Goal: Task Accomplishment & Management: Use online tool/utility

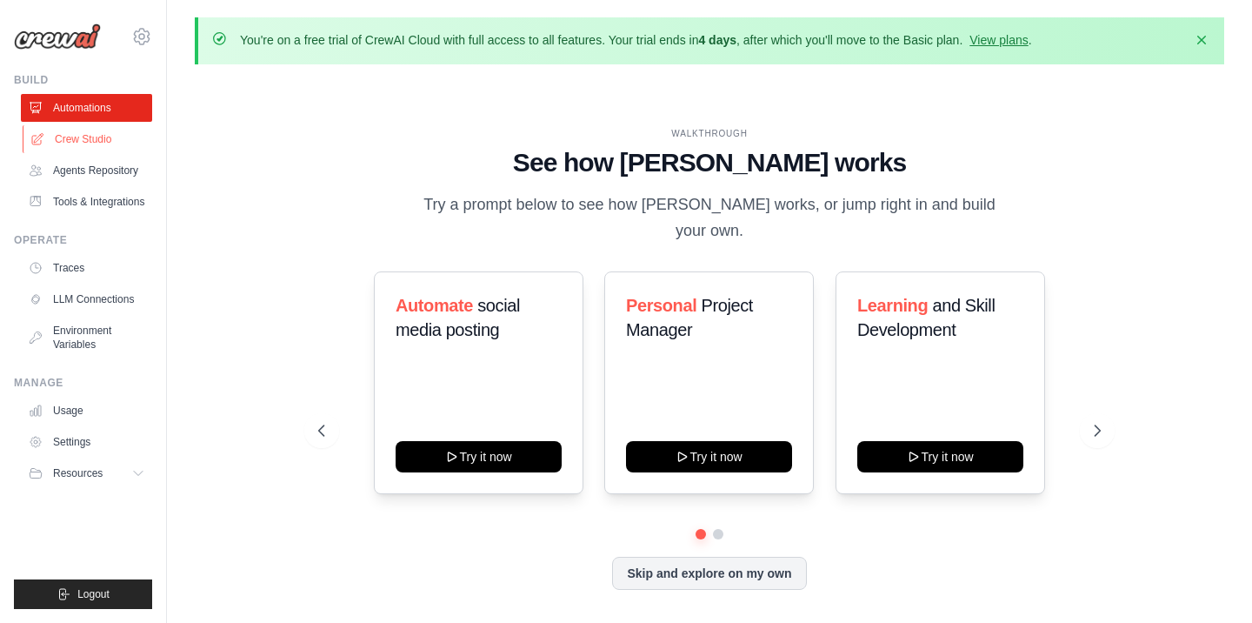
click at [72, 143] on link "Crew Studio" at bounding box center [88, 139] width 131 height 28
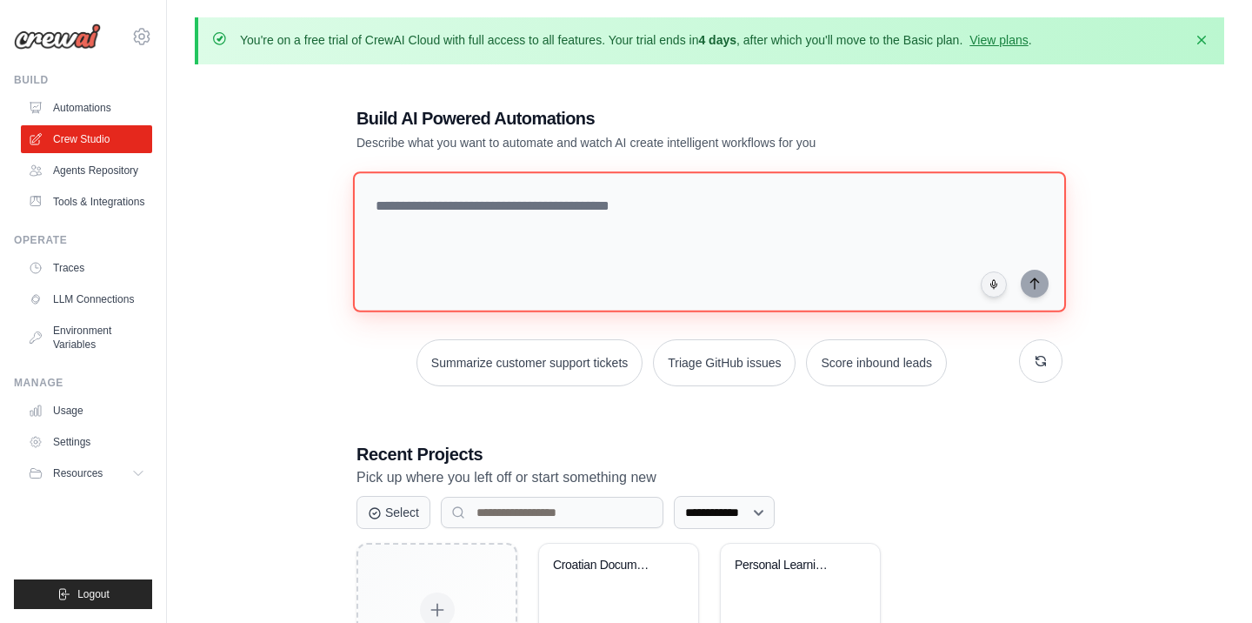
paste textarea "**********"
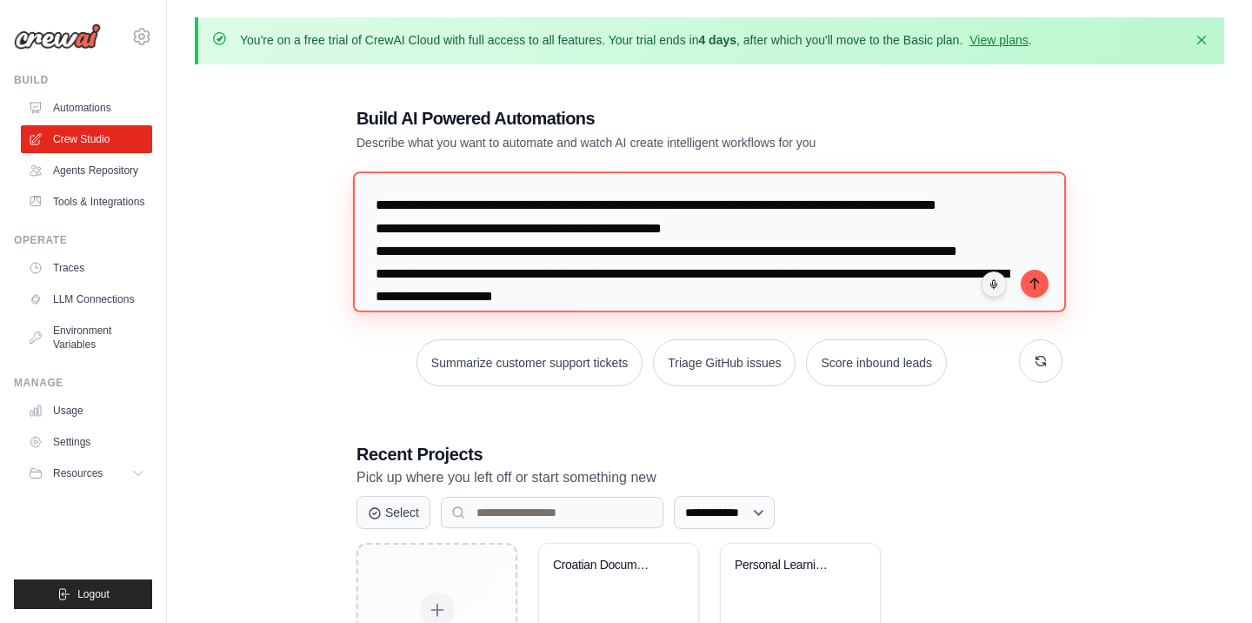
scroll to position [177, 0]
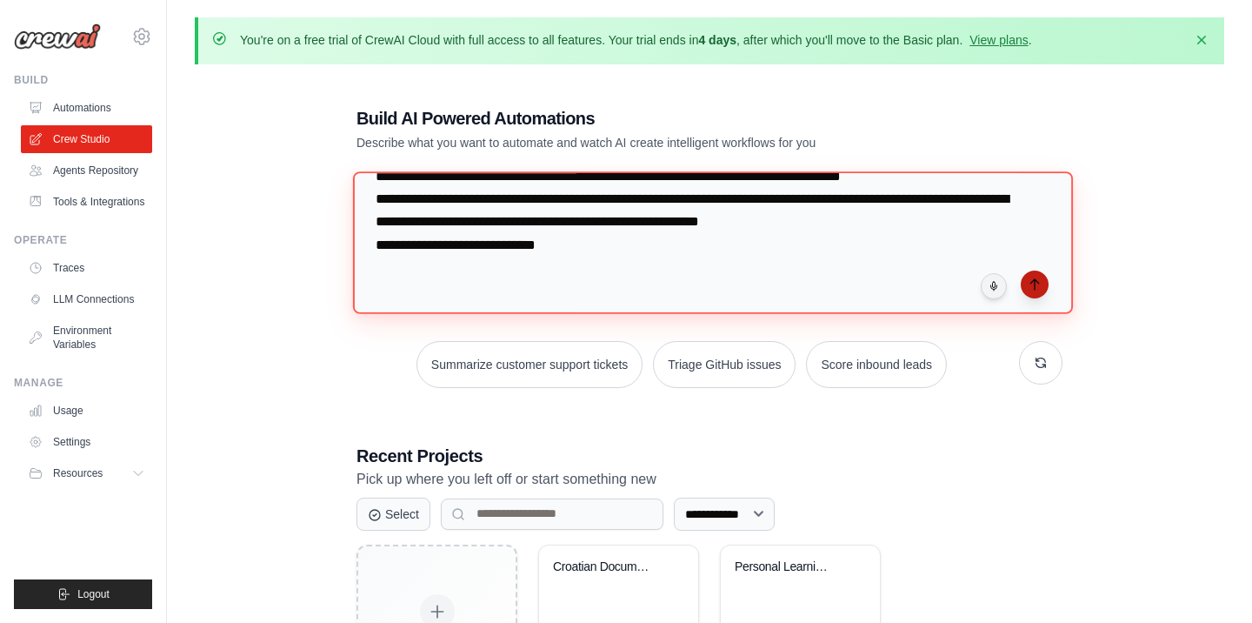
type textarea "**********"
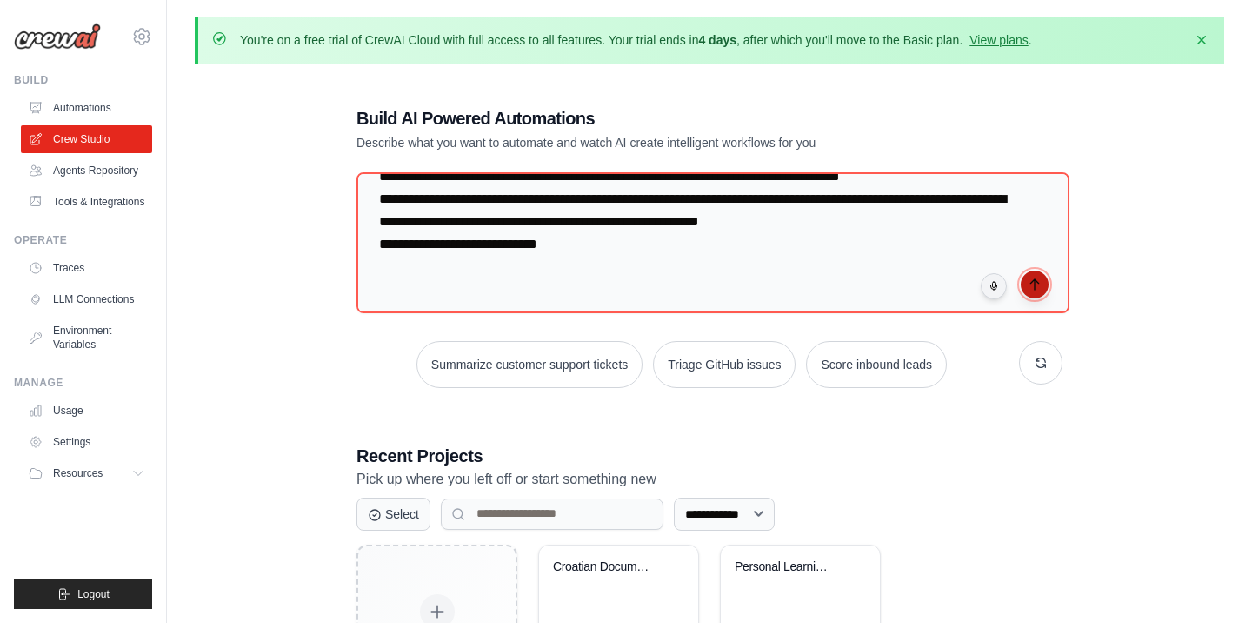
click at [1032, 277] on icon "submit" at bounding box center [1035, 284] width 14 height 14
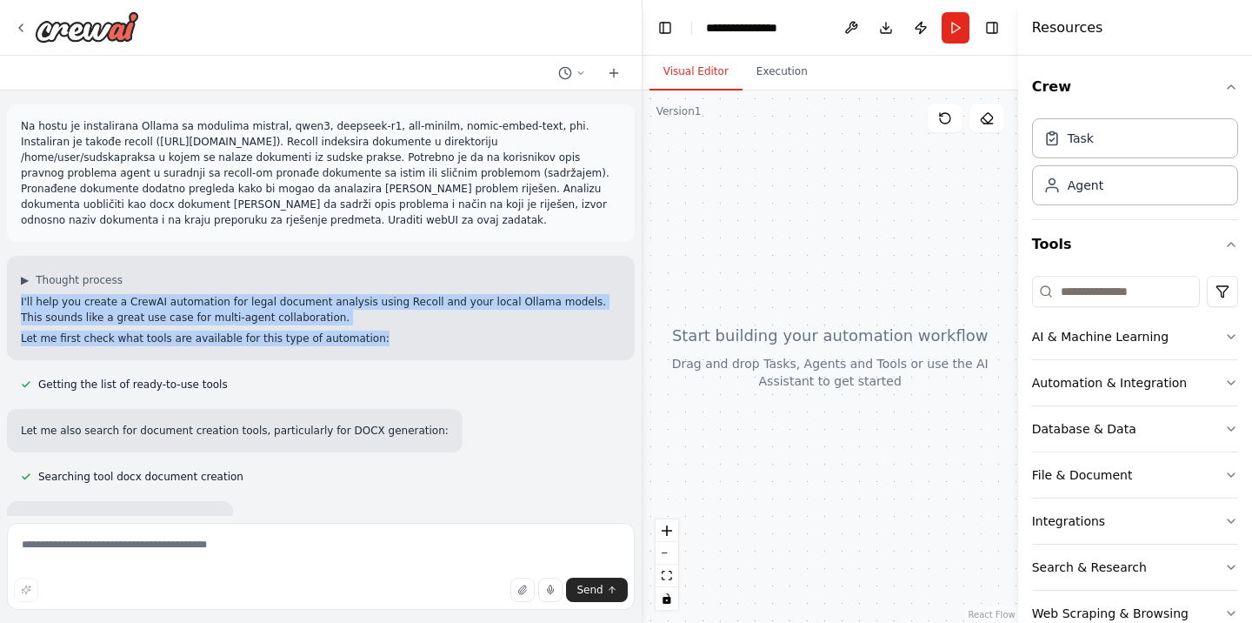
drag, startPoint x: 10, startPoint y: 281, endPoint x: 351, endPoint y: 324, distance: 342.8
click at [351, 324] on div "▶ Thought process I'll help you create a CrewAI automation for legal document a…" at bounding box center [321, 308] width 628 height 104
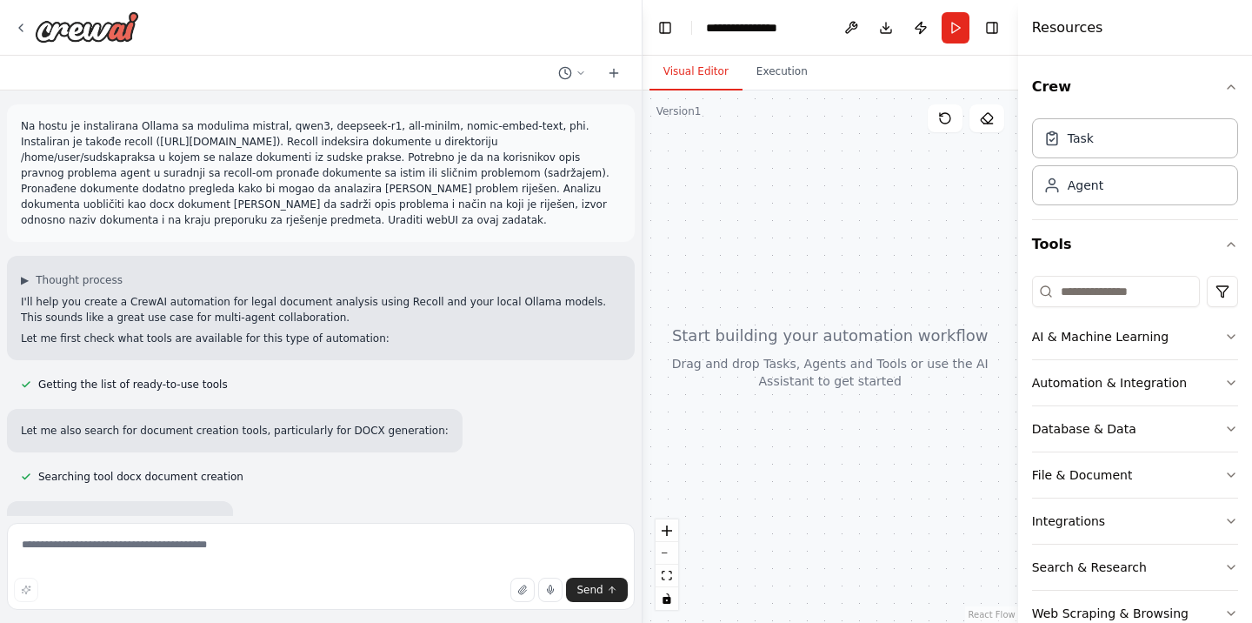
click at [0, 622] on div at bounding box center [0, 623] width 0 height 0
click at [543, 409] on div "Let me also search for document creation tools, particularly for DOCX generatio…" at bounding box center [321, 430] width 628 height 43
drag, startPoint x: 22, startPoint y: 417, endPoint x: 412, endPoint y: 426, distance: 390.6
click at [412, 426] on div "Let me also search for document creation tools, particularly for DOCX generatio…" at bounding box center [235, 431] width 428 height 16
click at [0, 622] on div at bounding box center [0, 623] width 0 height 0
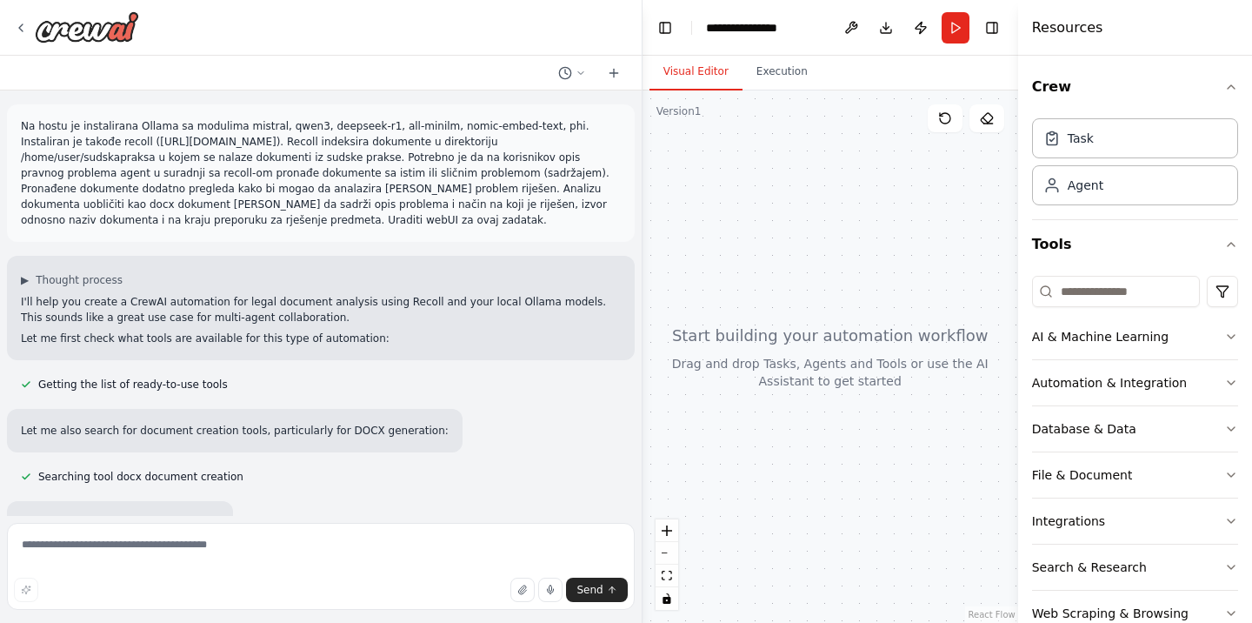
click at [536, 431] on div "Let me also search for document creation tools, particularly for DOCX generatio…" at bounding box center [321, 430] width 628 height 43
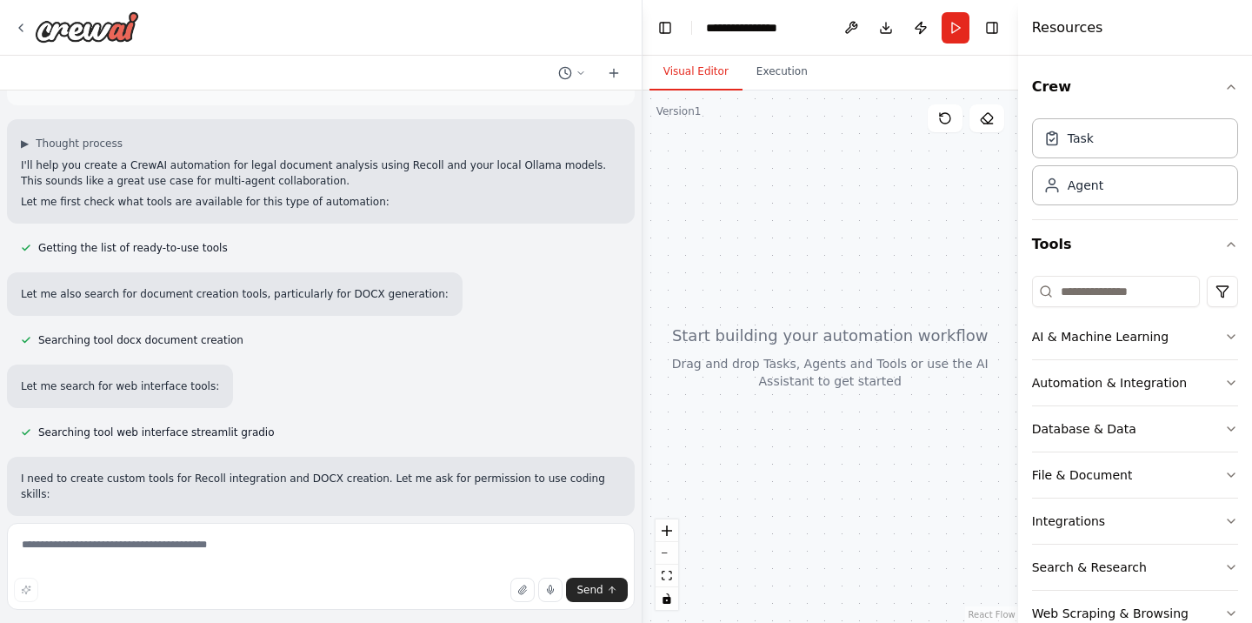
scroll to position [209, 0]
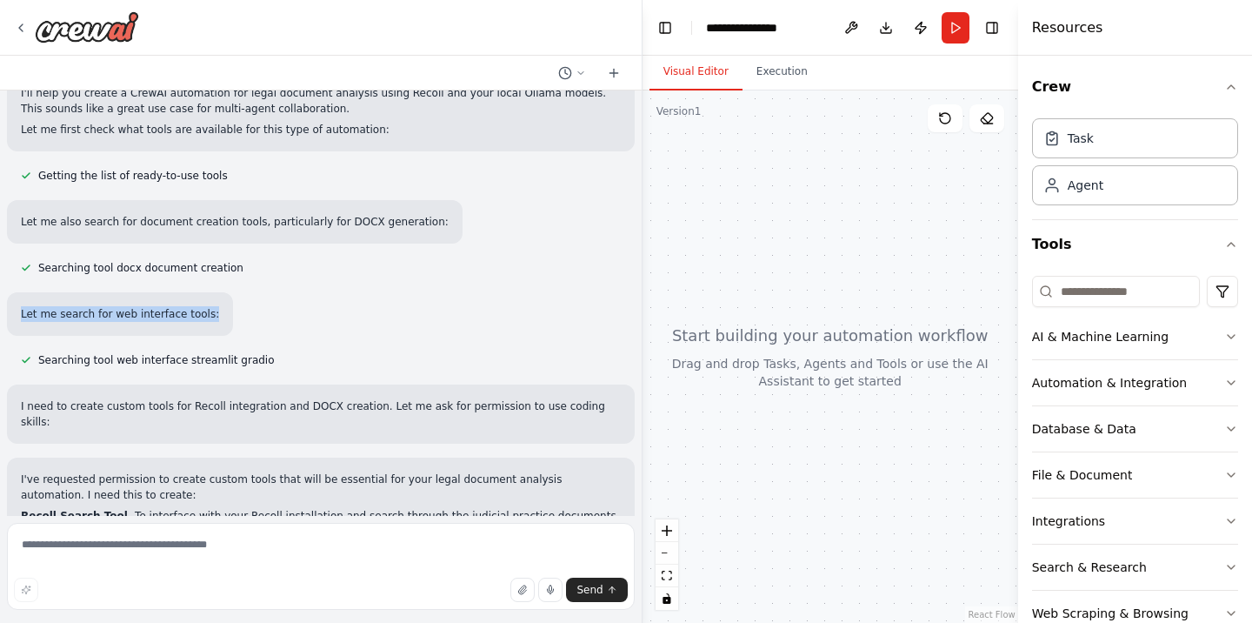
drag, startPoint x: 19, startPoint y: 297, endPoint x: 201, endPoint y: 302, distance: 181.9
click at [201, 302] on div "Let me search for web interface tools:" at bounding box center [120, 313] width 226 height 43
click at [0, 622] on div at bounding box center [0, 623] width 0 height 0
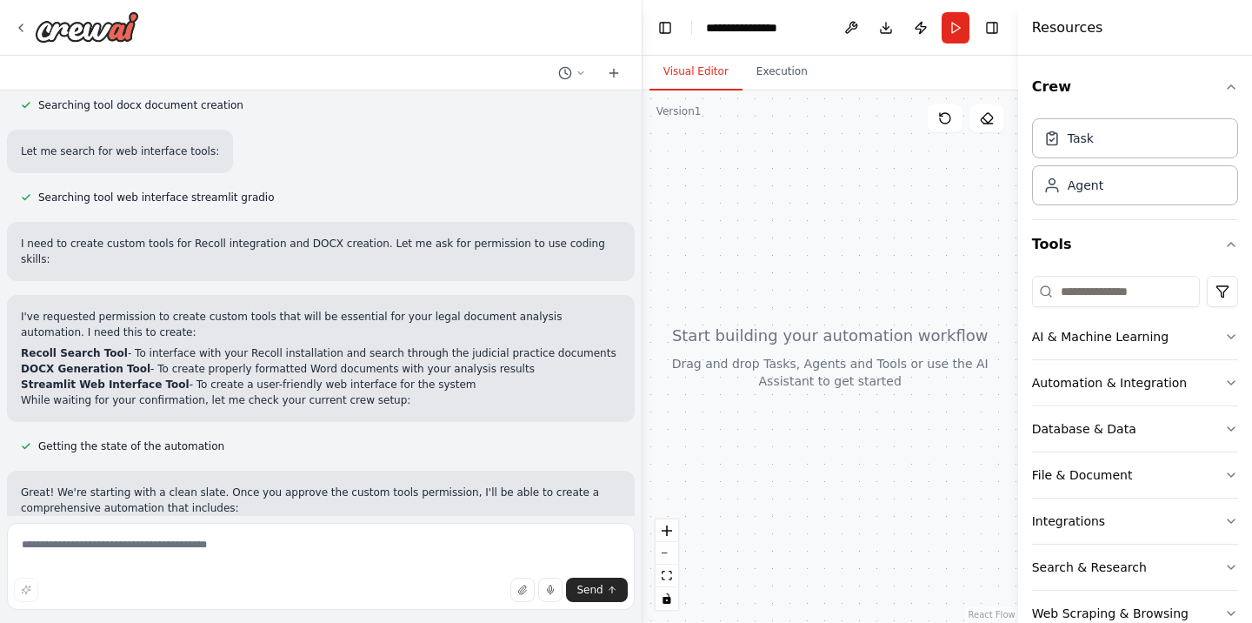
scroll to position [313, 0]
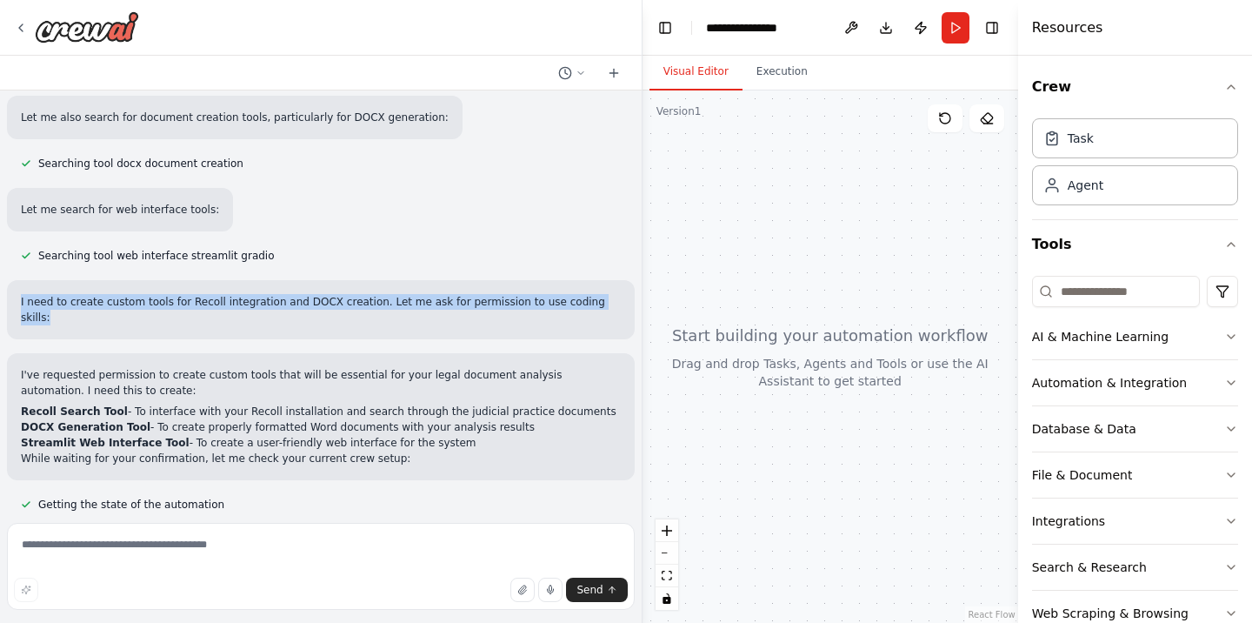
drag, startPoint x: 16, startPoint y: 283, endPoint x: 567, endPoint y: 286, distance: 551.4
click at [567, 286] on div "I need to create custom tools for Recoll integration and DOCX creation. Let me …" at bounding box center [321, 309] width 628 height 59
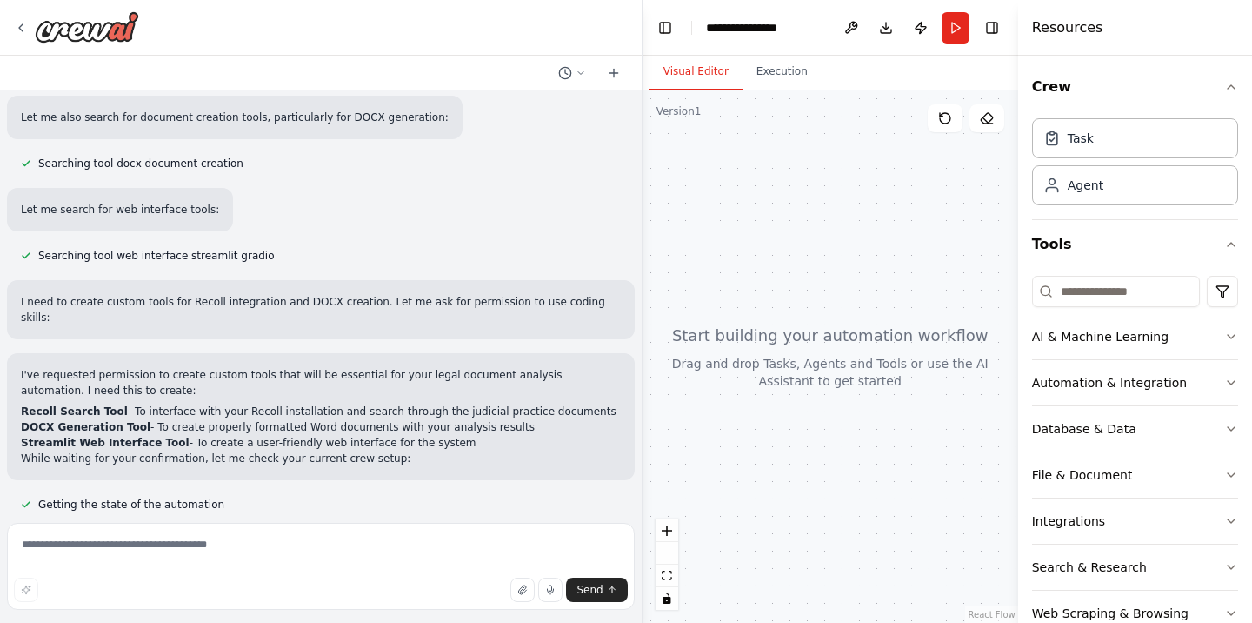
click at [0, 622] on div at bounding box center [0, 623] width 0 height 0
click at [590, 260] on div "Na hostu je instalirana Ollama sa modulima mistral, qwen3, deepseek-r1, all-min…" at bounding box center [321, 302] width 642 height 425
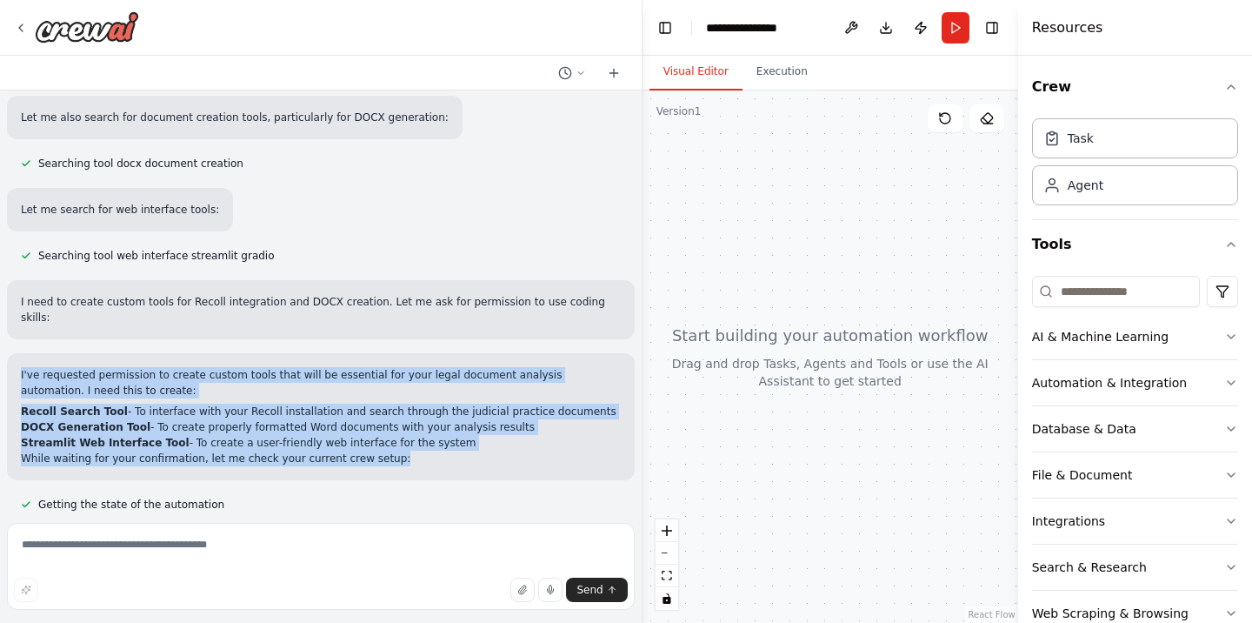
drag, startPoint x: 18, startPoint y: 342, endPoint x: 371, endPoint y: 424, distance: 362.7
click at [371, 424] on div "I've requested permission to create custom tools that will be essential for you…" at bounding box center [321, 416] width 628 height 127
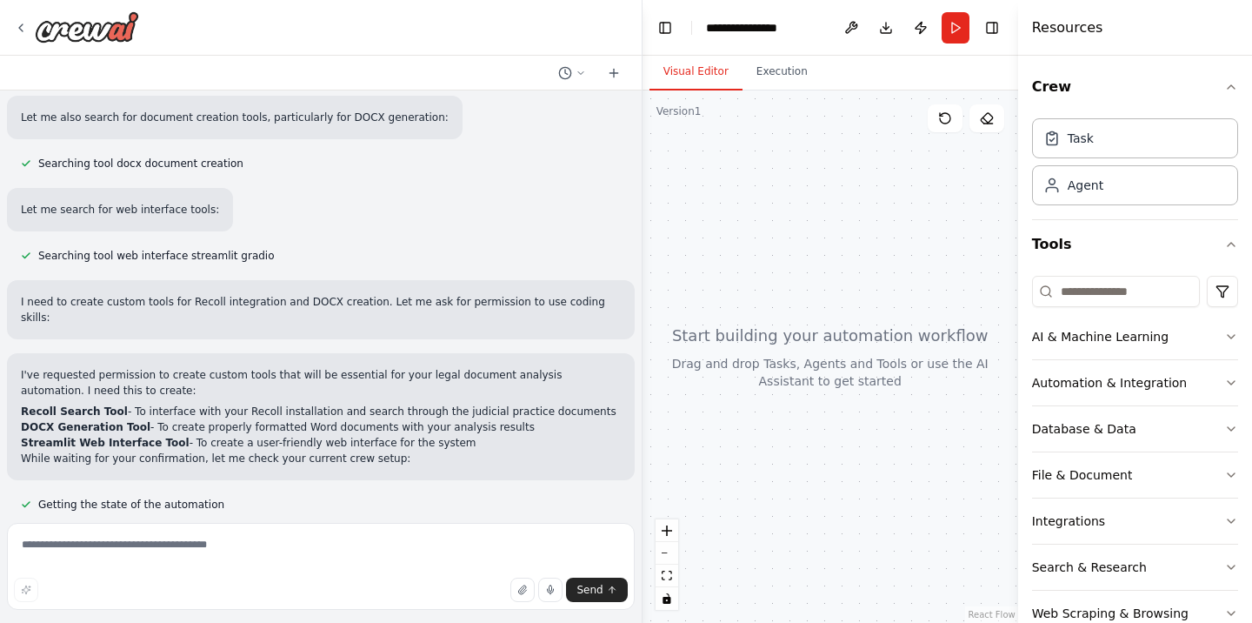
click at [0, 622] on div at bounding box center [0, 623] width 0 height 0
click at [596, 245] on div "Searching tool web interface streamlit gradio" at bounding box center [321, 255] width 628 height 21
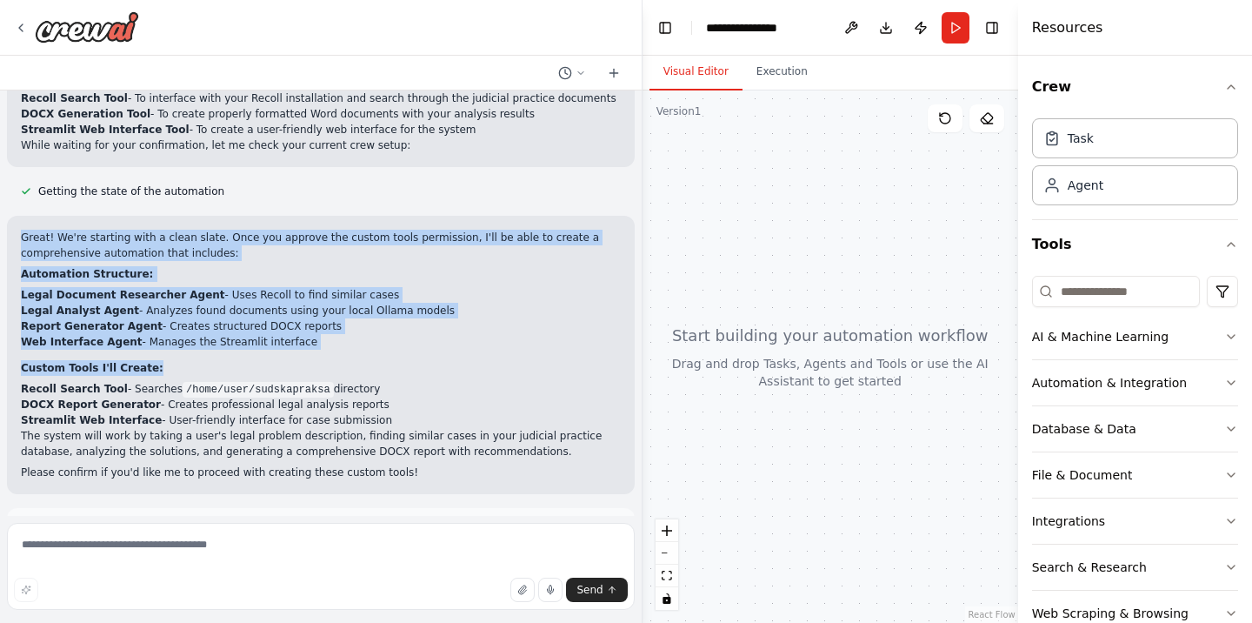
scroll to position [711, 0]
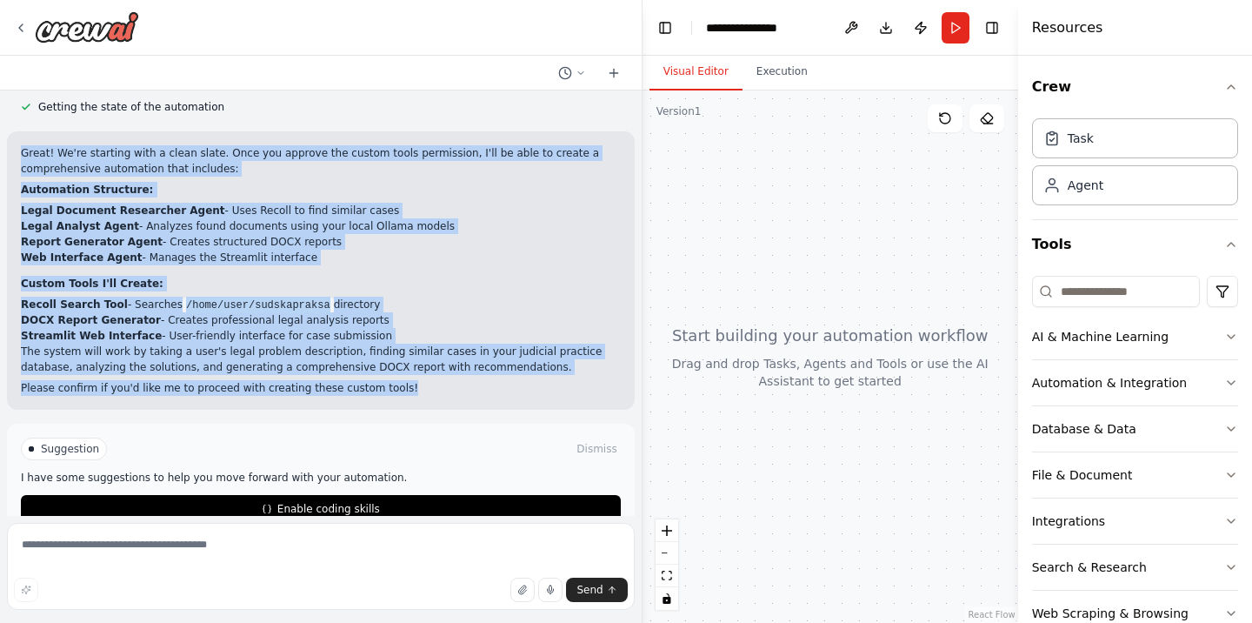
drag, startPoint x: 18, startPoint y: 207, endPoint x: 391, endPoint y: 366, distance: 405.7
click at [391, 366] on div "Great! We're starting with a clean slate. Once you approve the custom tools per…" at bounding box center [321, 270] width 628 height 278
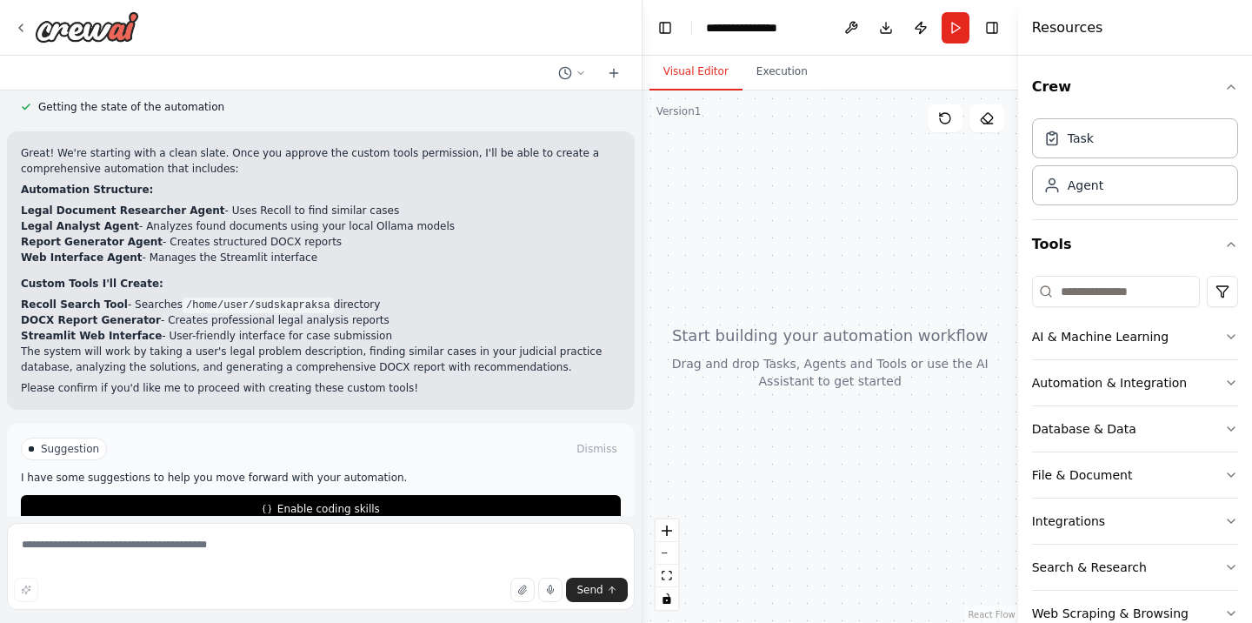
click at [0, 622] on div at bounding box center [0, 623] width 0 height 0
click at [698, 245] on div at bounding box center [831, 356] width 376 height 532
click at [491, 538] on textarea at bounding box center [321, 566] width 628 height 87
drag, startPoint x: 16, startPoint y: 441, endPoint x: 365, endPoint y: 454, distance: 349.9
click at [365, 454] on div "Suggestion Dismiss I have some suggestions to help you move forward with your a…" at bounding box center [321, 480] width 628 height 113
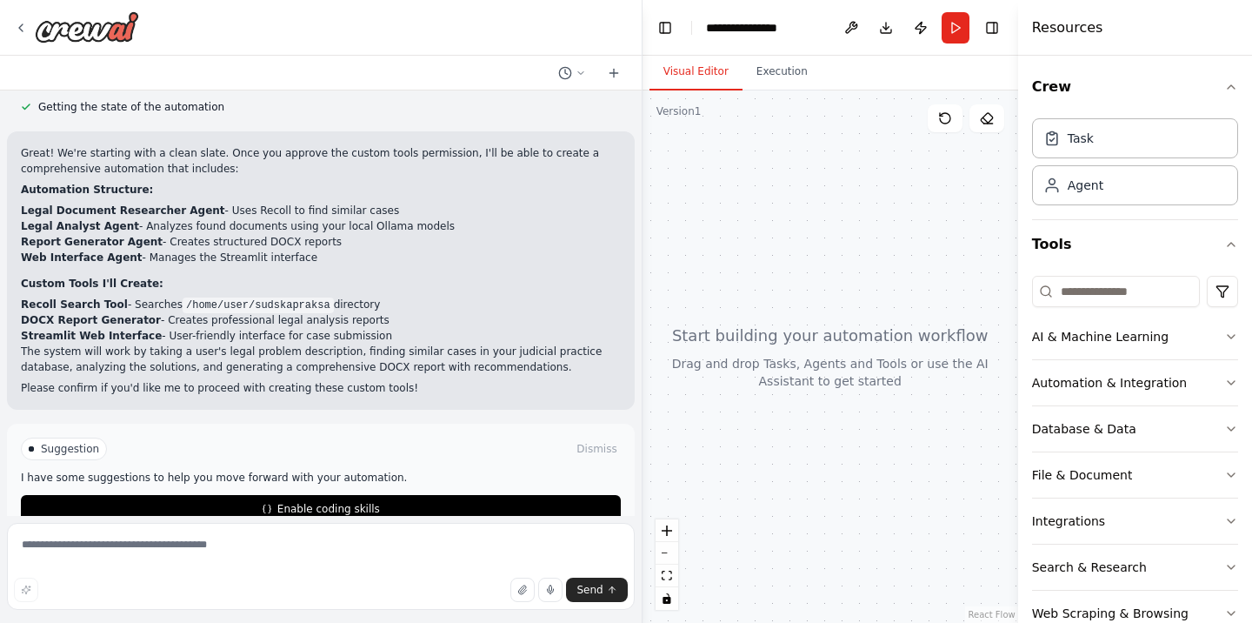
click at [0, 622] on div at bounding box center [0, 623] width 0 height 0
click at [424, 437] on div "Suggestion Dismiss" at bounding box center [321, 448] width 600 height 23
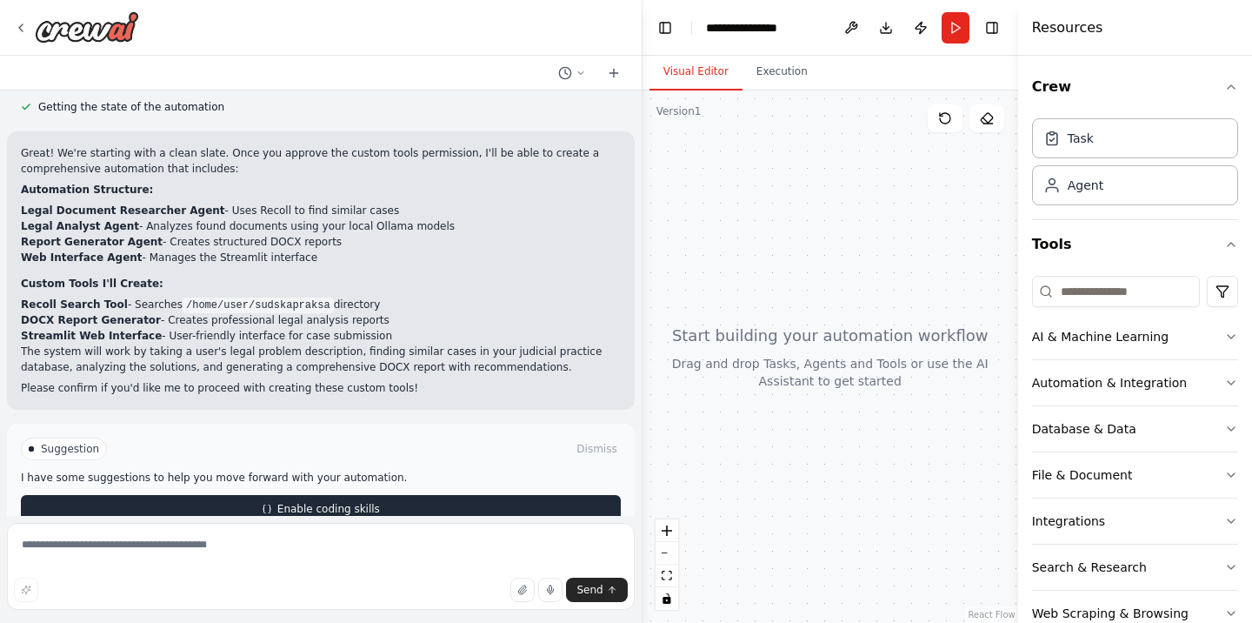
click at [331, 502] on span "Enable coding skills" at bounding box center [328, 509] width 103 height 14
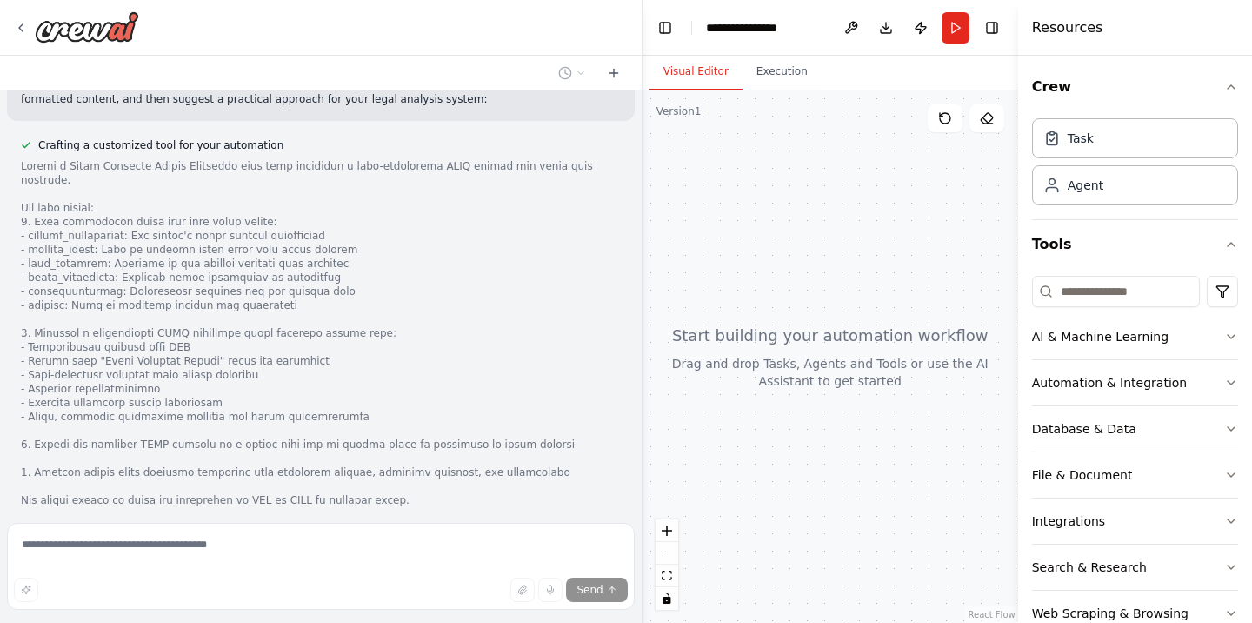
scroll to position [1867, 0]
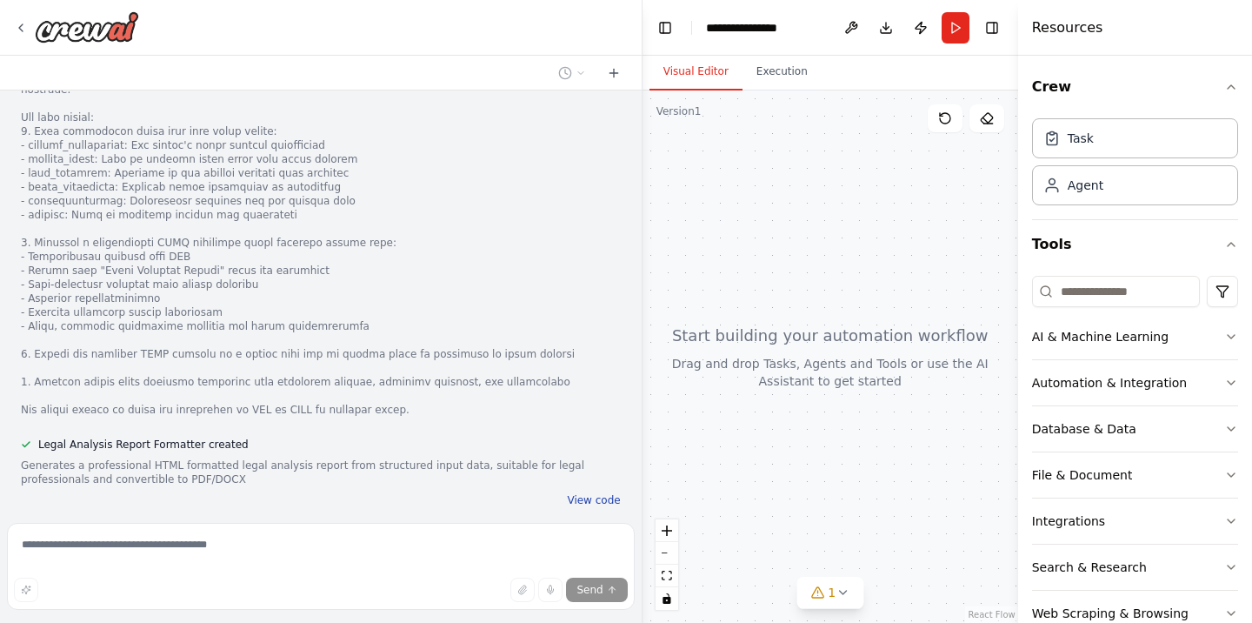
click at [591, 493] on button "View code" at bounding box center [593, 500] width 53 height 14
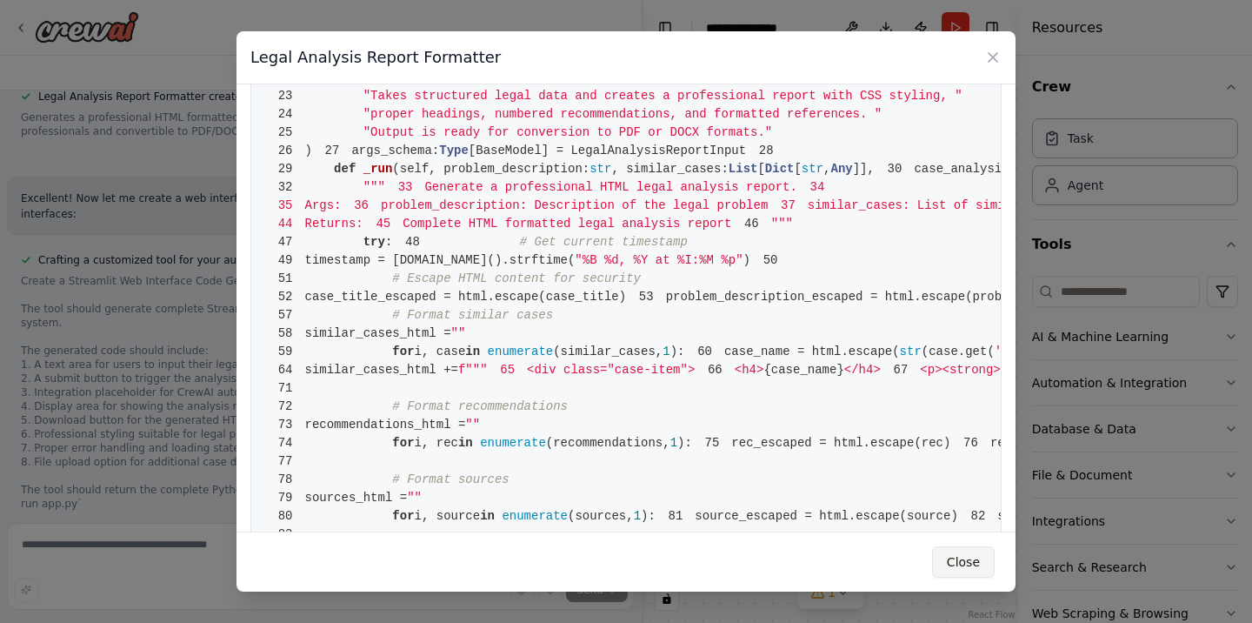
scroll to position [2231, 0]
click at [965, 562] on button "Close" at bounding box center [963, 561] width 63 height 31
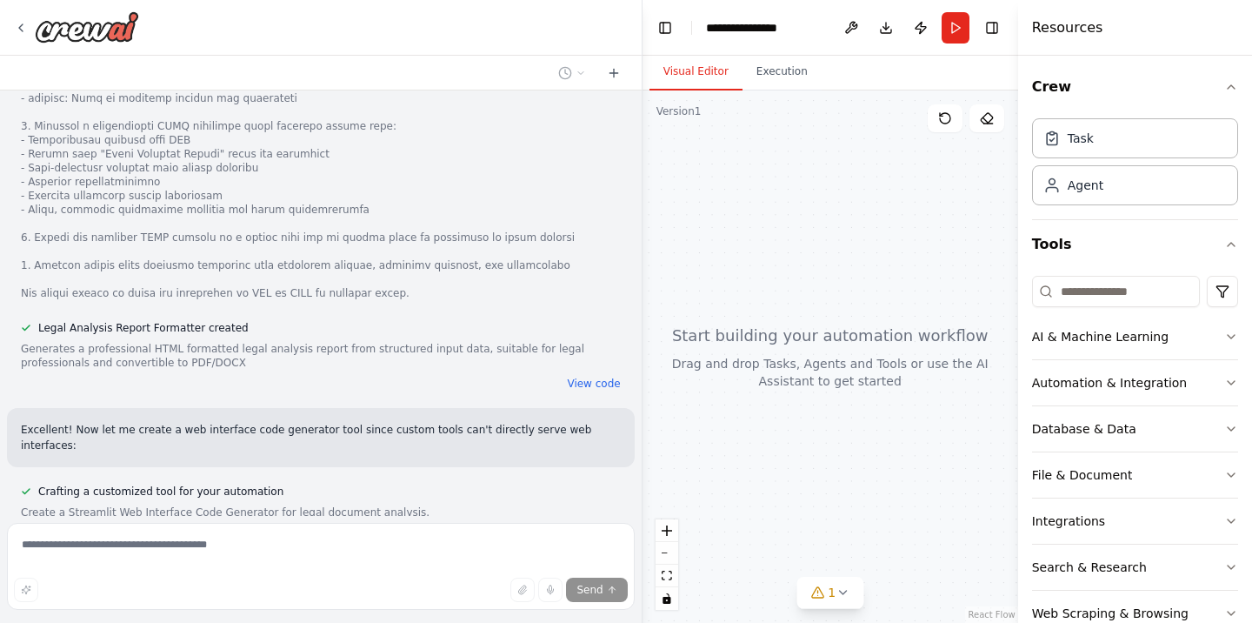
scroll to position [1918, 0]
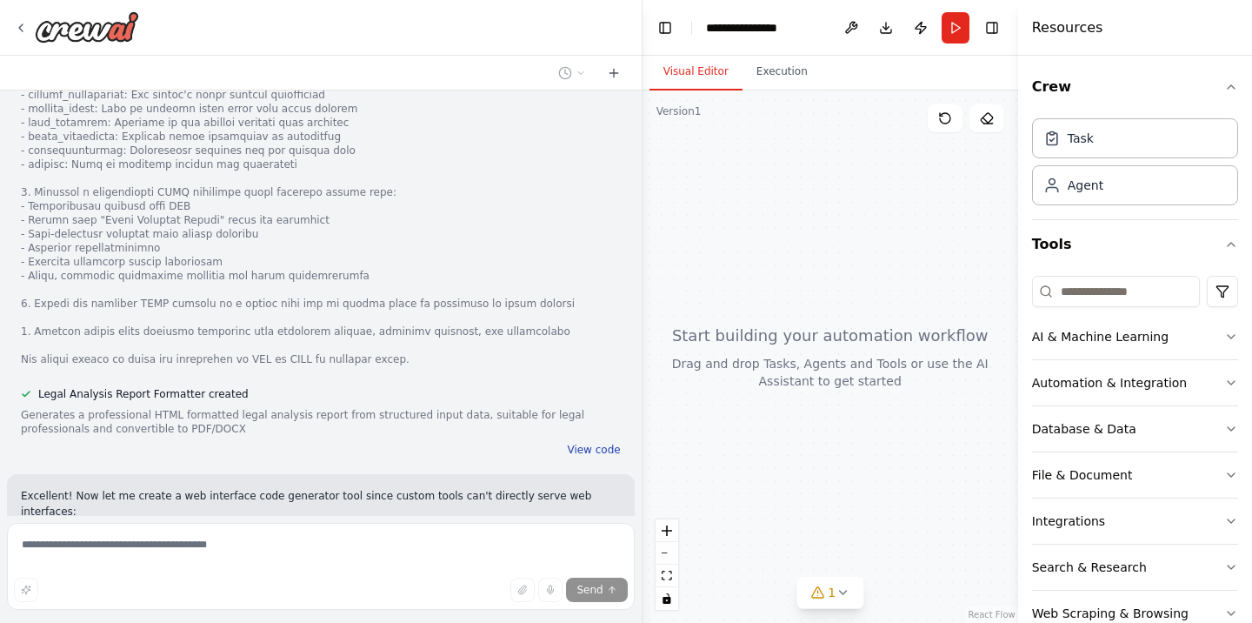
click at [605, 443] on button "View code" at bounding box center [593, 450] width 53 height 14
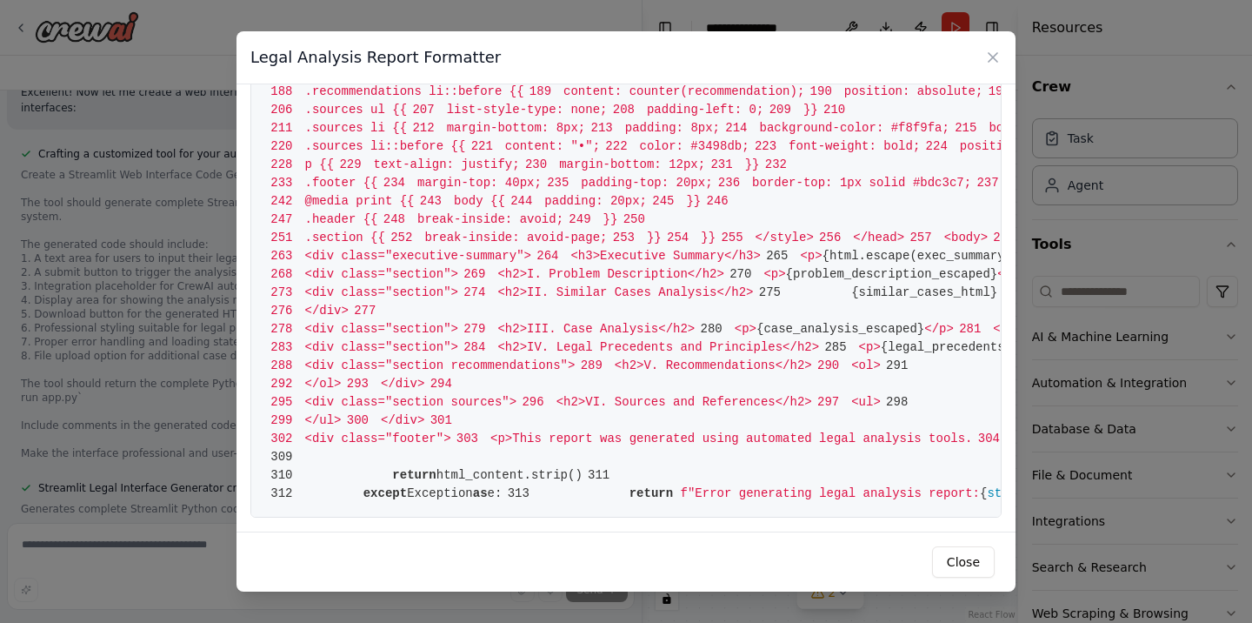
scroll to position [2414, 0]
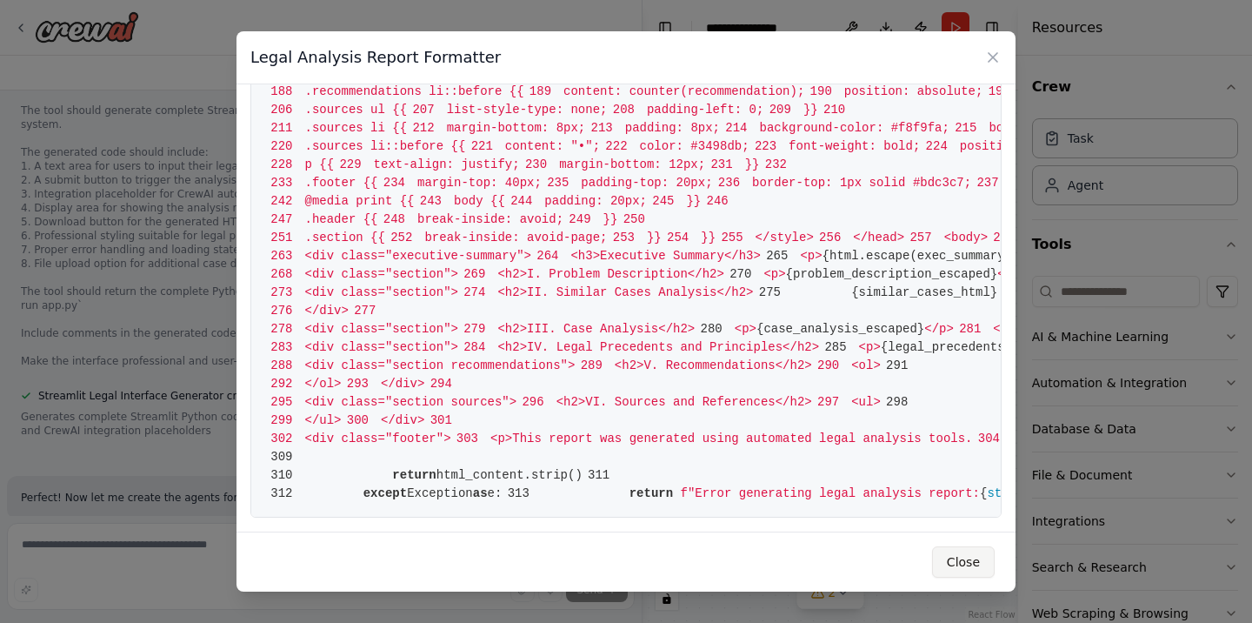
click at [982, 557] on button "Close" at bounding box center [963, 561] width 63 height 31
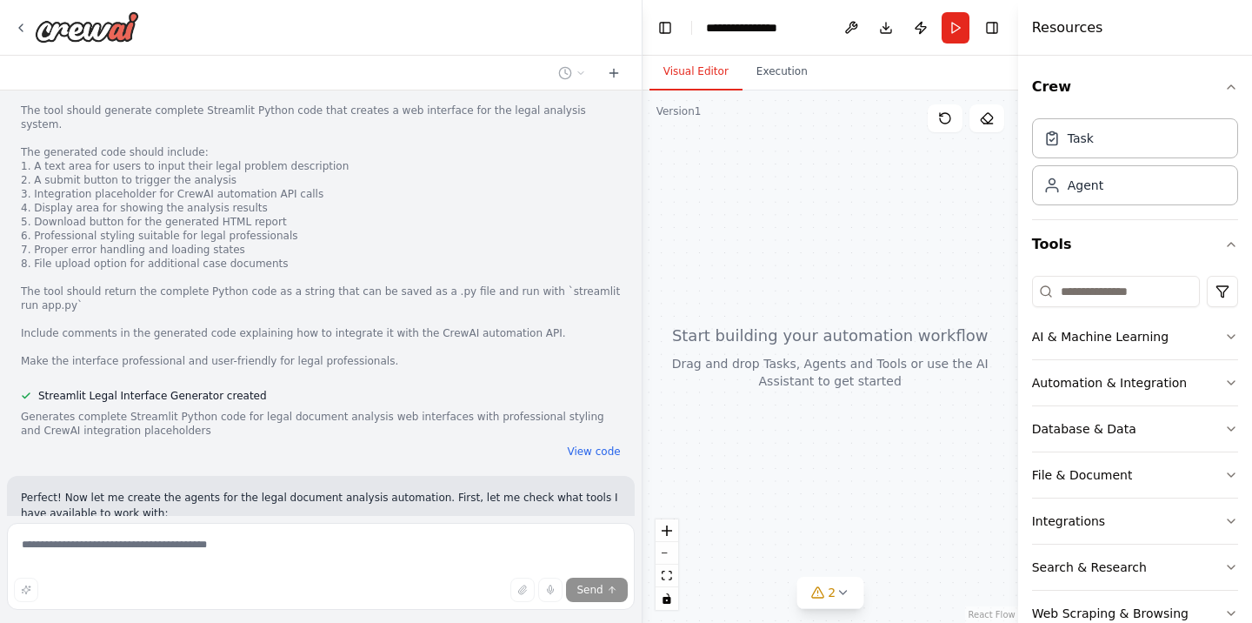
scroll to position [2429, 0]
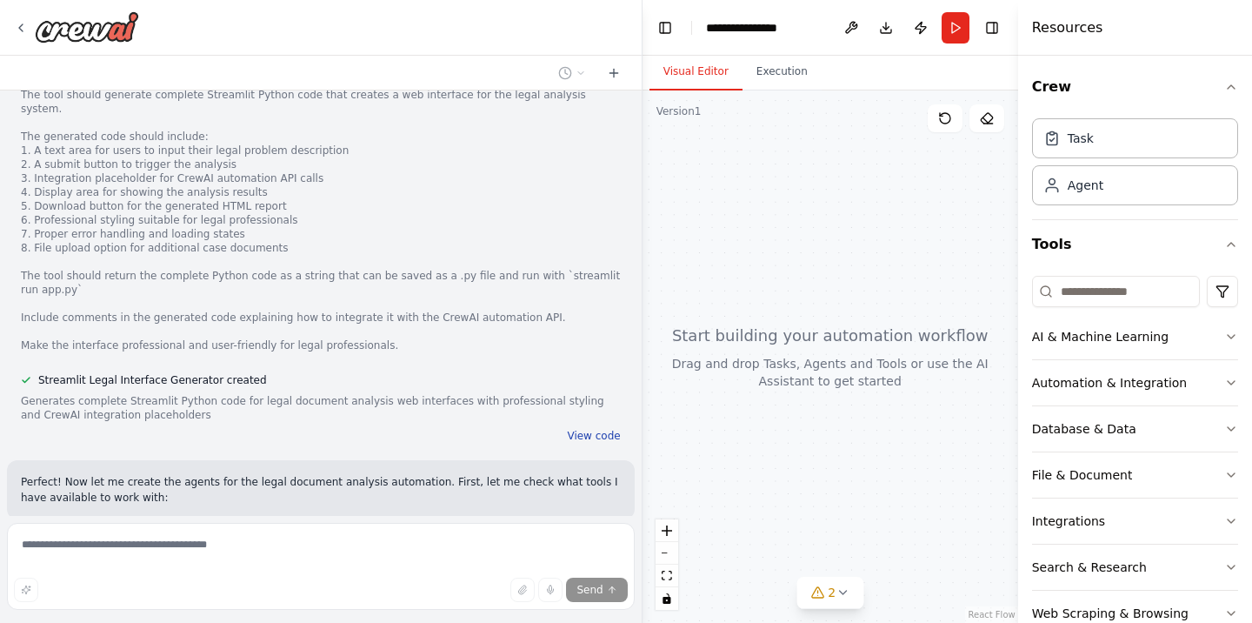
click at [601, 429] on button "View code" at bounding box center [593, 436] width 53 height 14
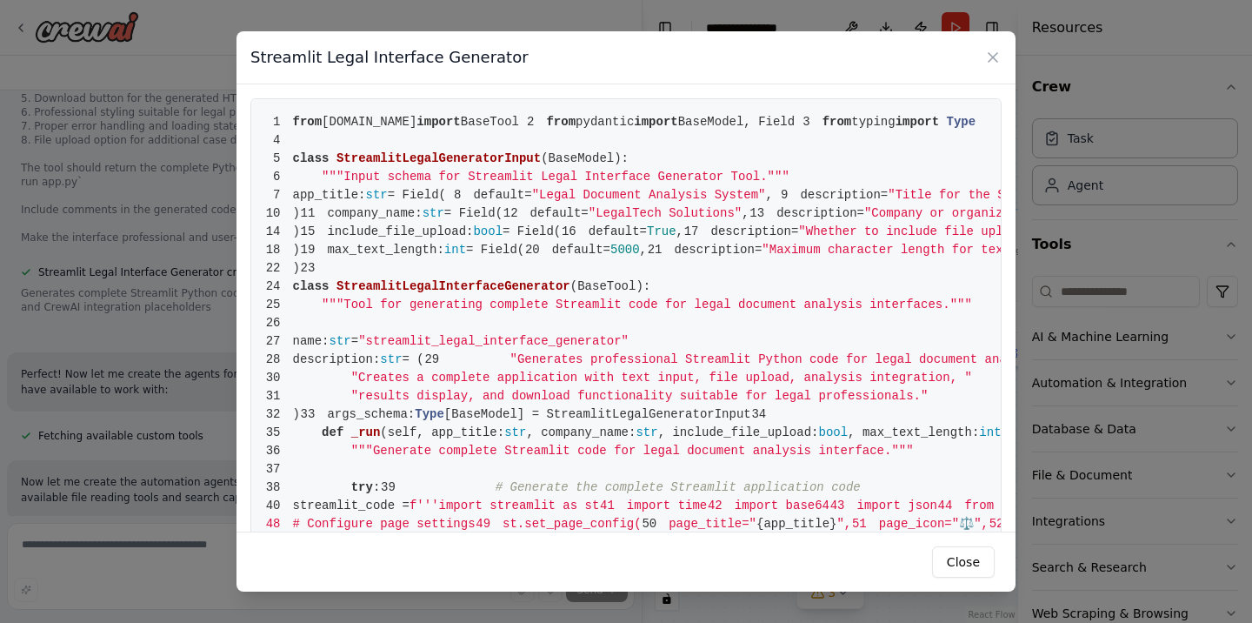
scroll to position [2572, 0]
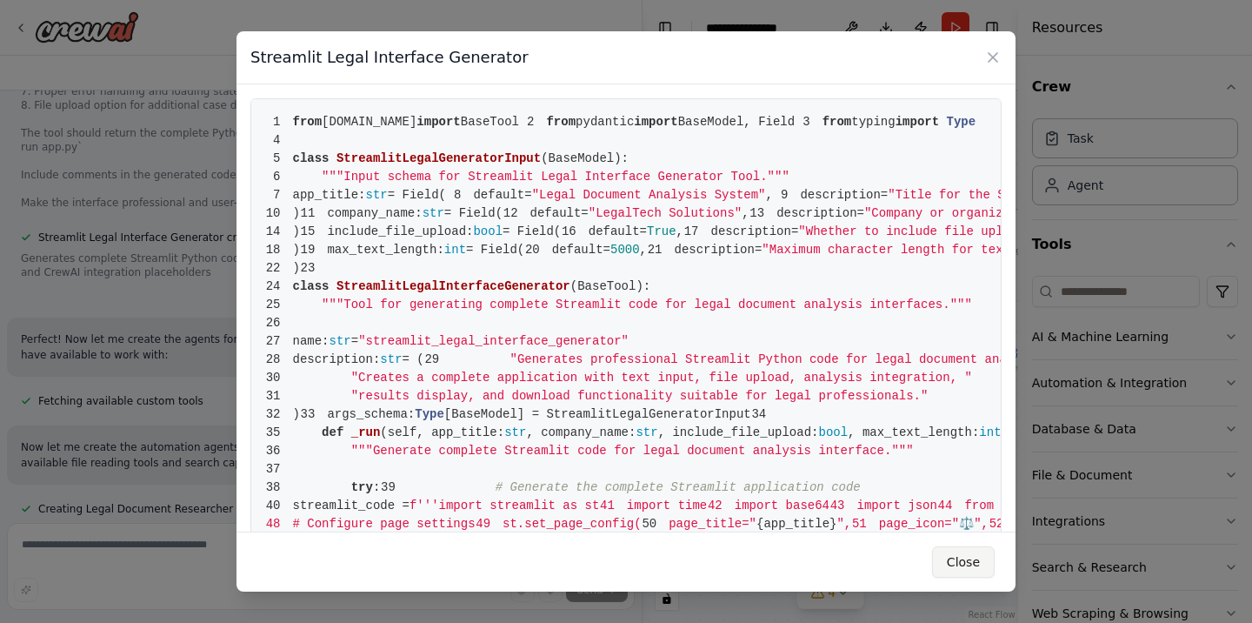
click at [975, 558] on button "Close" at bounding box center [963, 561] width 63 height 31
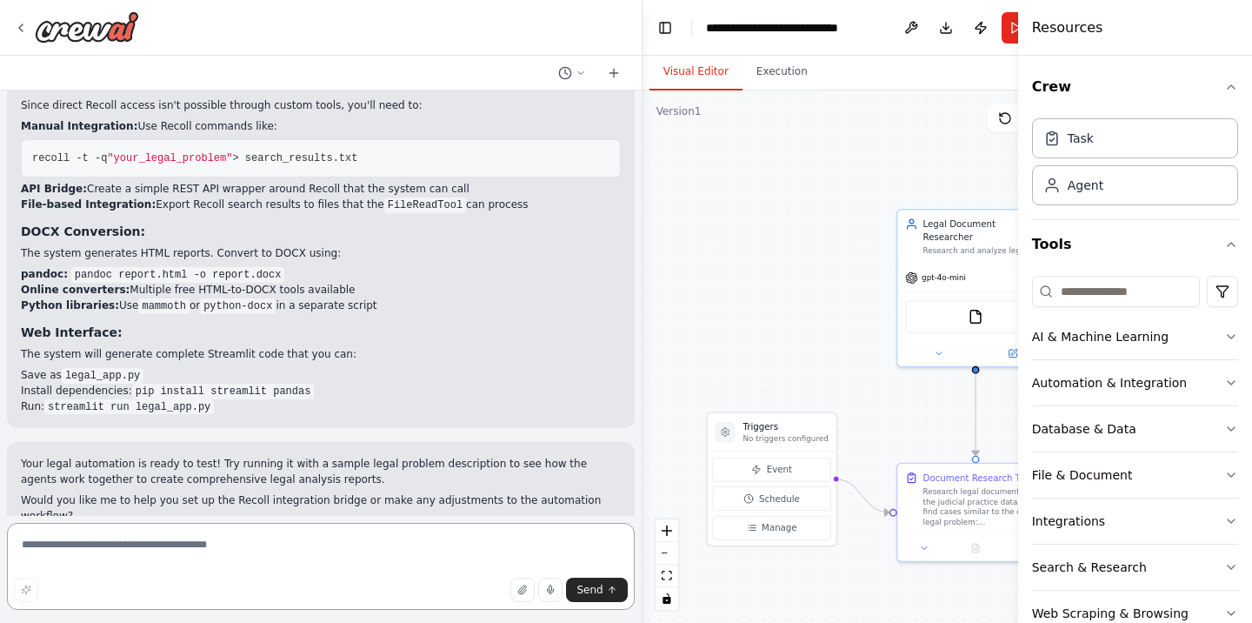
scroll to position [4134, 0]
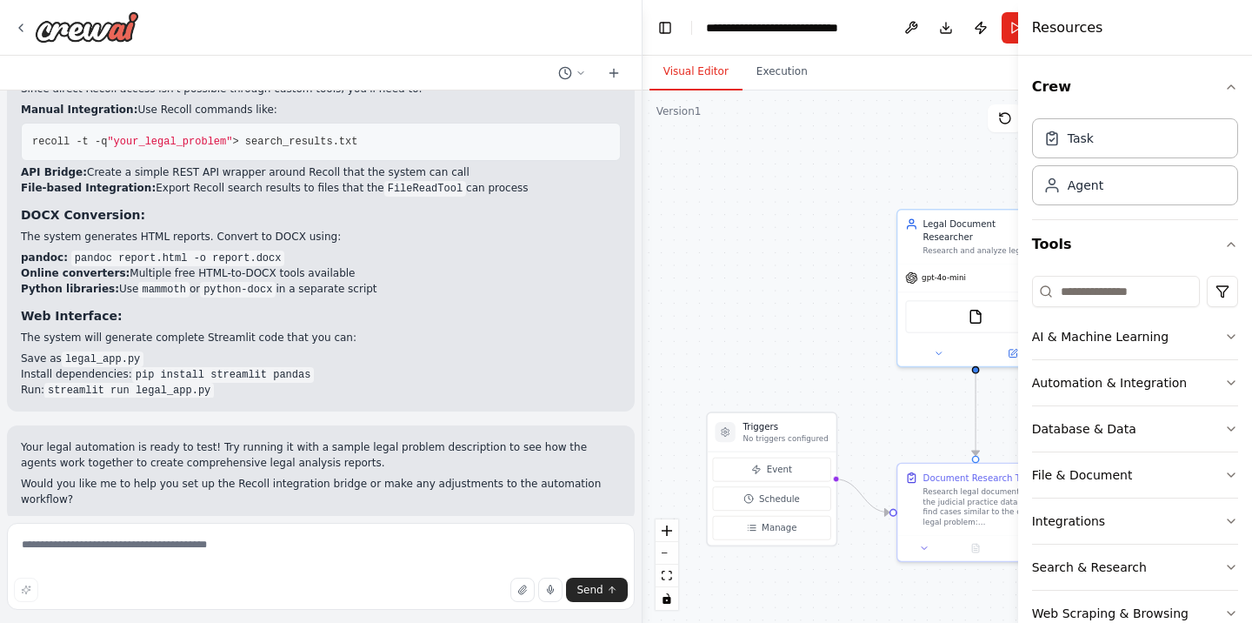
drag, startPoint x: 17, startPoint y: 437, endPoint x: 366, endPoint y: 445, distance: 349.7
click at [366, 535] on div "Suggestion Dismiss I have some suggestions to help you move forward with your a…" at bounding box center [321, 591] width 628 height 113
click at [0, 622] on div at bounding box center [0, 623] width 0 height 0
click at [403, 549] on div "Suggestion Dismiss" at bounding box center [321, 560] width 600 height 23
click at [344, 613] on span "Run Automation" at bounding box center [328, 620] width 84 height 14
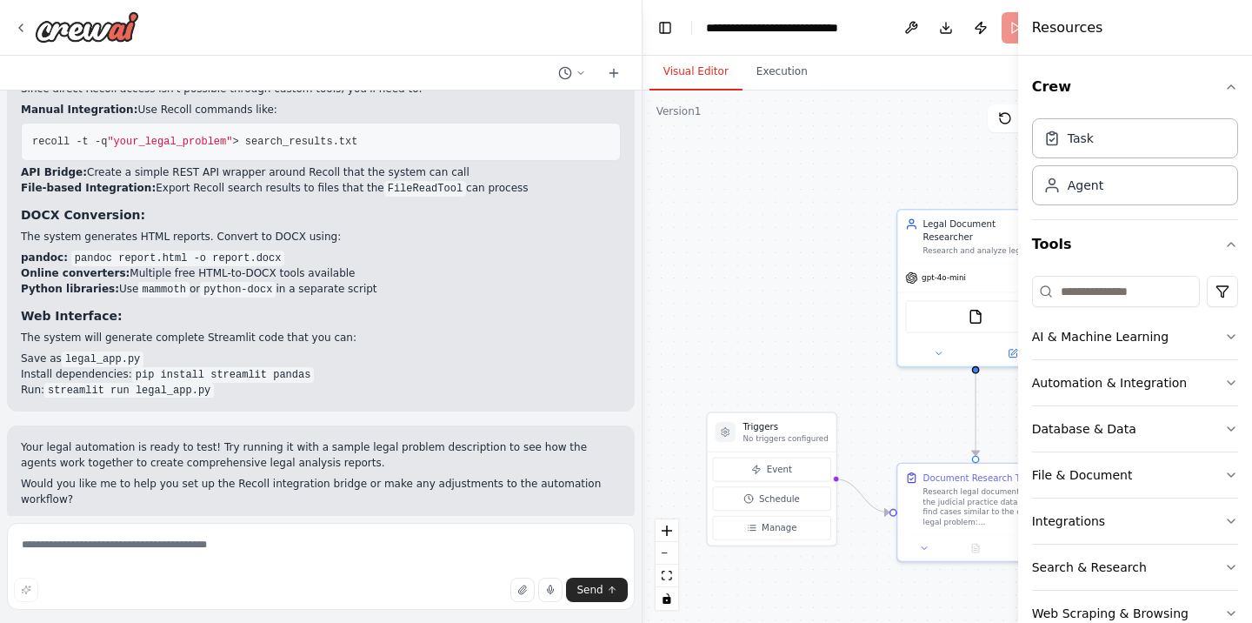
scroll to position [4007, 0]
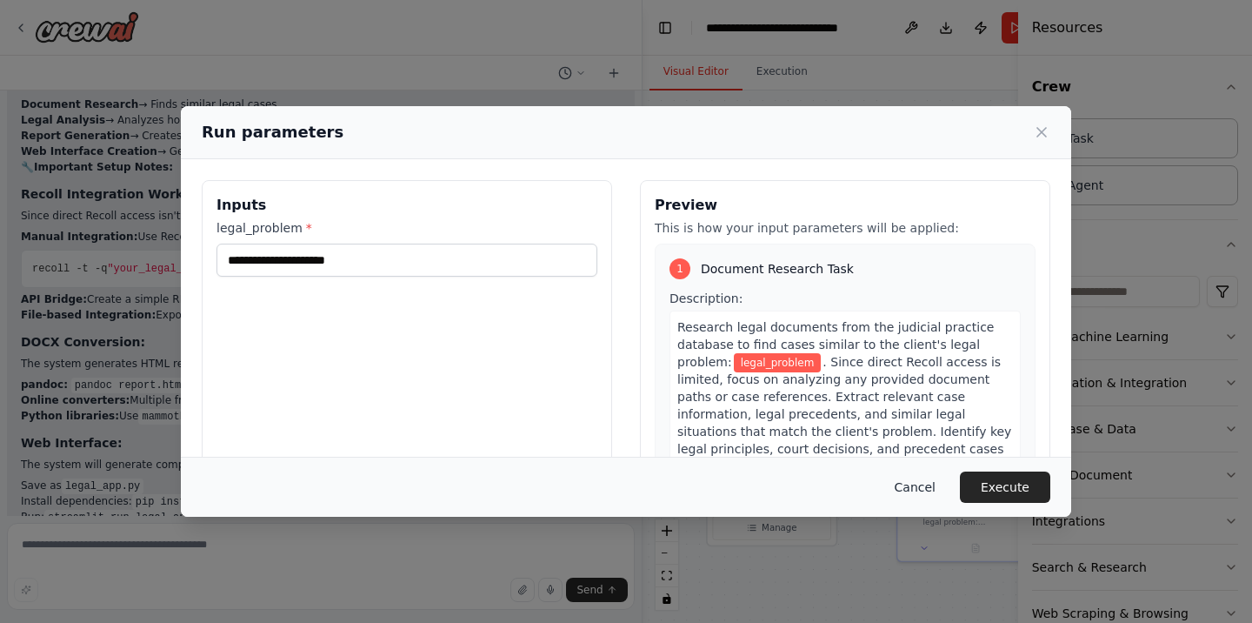
click at [935, 485] on button "Cancel" at bounding box center [915, 486] width 69 height 31
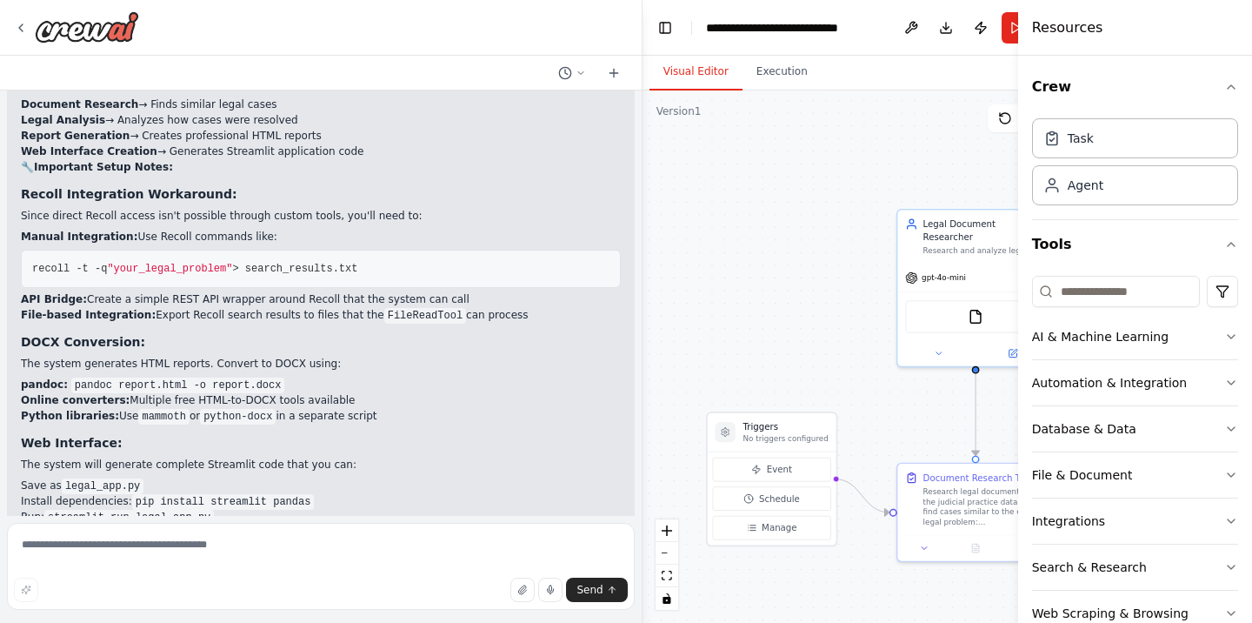
drag, startPoint x: 18, startPoint y: 448, endPoint x: 596, endPoint y: 482, distance: 578.5
click at [596, 552] on div "Your legal automation is ready to test! Try running it with a sample legal prob…" at bounding box center [321, 600] width 628 height 96
click at [0, 622] on div at bounding box center [0, 623] width 0 height 0
click at [607, 288] on div "Perfect! I've successfully created your Legal Document Analysis System automati…" at bounding box center [321, 187] width 628 height 701
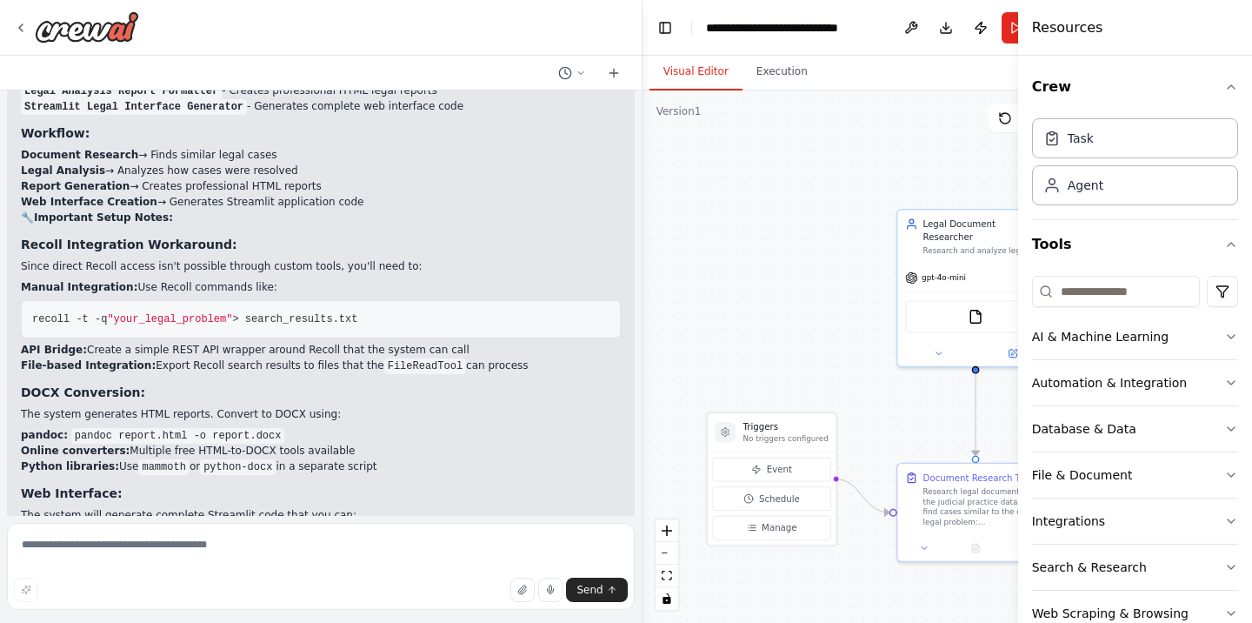
scroll to position [3903, 0]
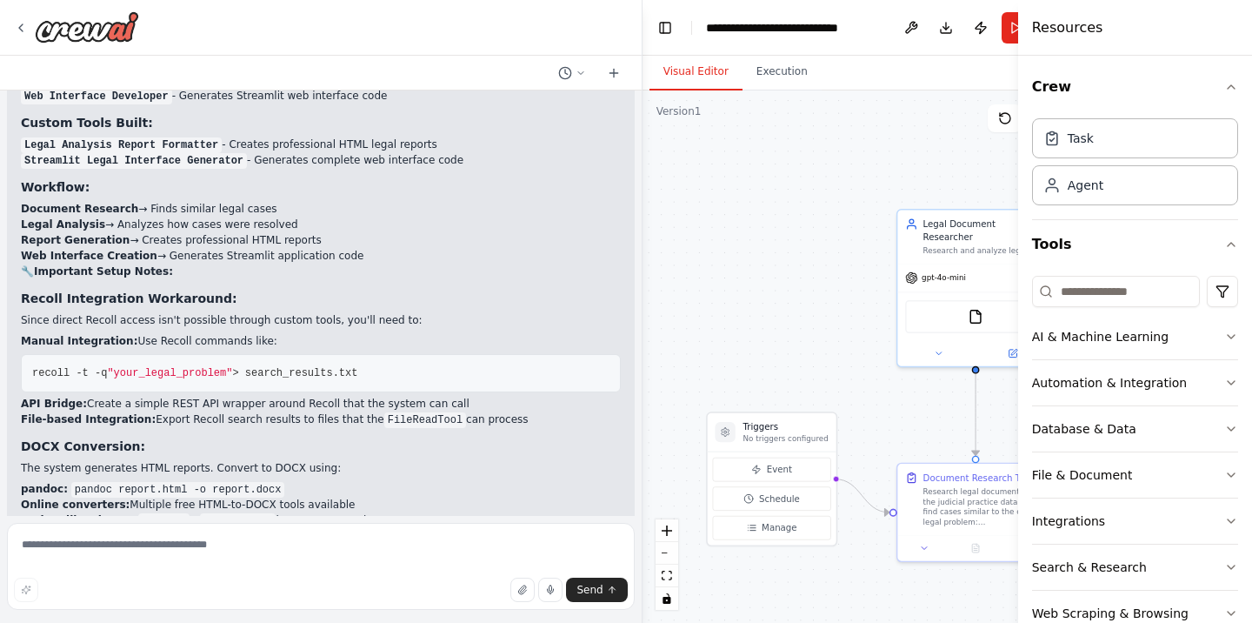
drag, startPoint x: 21, startPoint y: 171, endPoint x: 250, endPoint y: 212, distance: 232.4
click at [250, 212] on div "Perfect! I've successfully created your Legal Document Analysis System automati…" at bounding box center [321, 292] width 600 height 673
click at [0, 622] on div at bounding box center [0, 623] width 0 height 0
click at [523, 312] on p "Since direct Recoll access isn't possible through custom tools, you'll need to:" at bounding box center [321, 320] width 600 height 16
drag, startPoint x: 15, startPoint y: 272, endPoint x: 472, endPoint y: 286, distance: 457.7
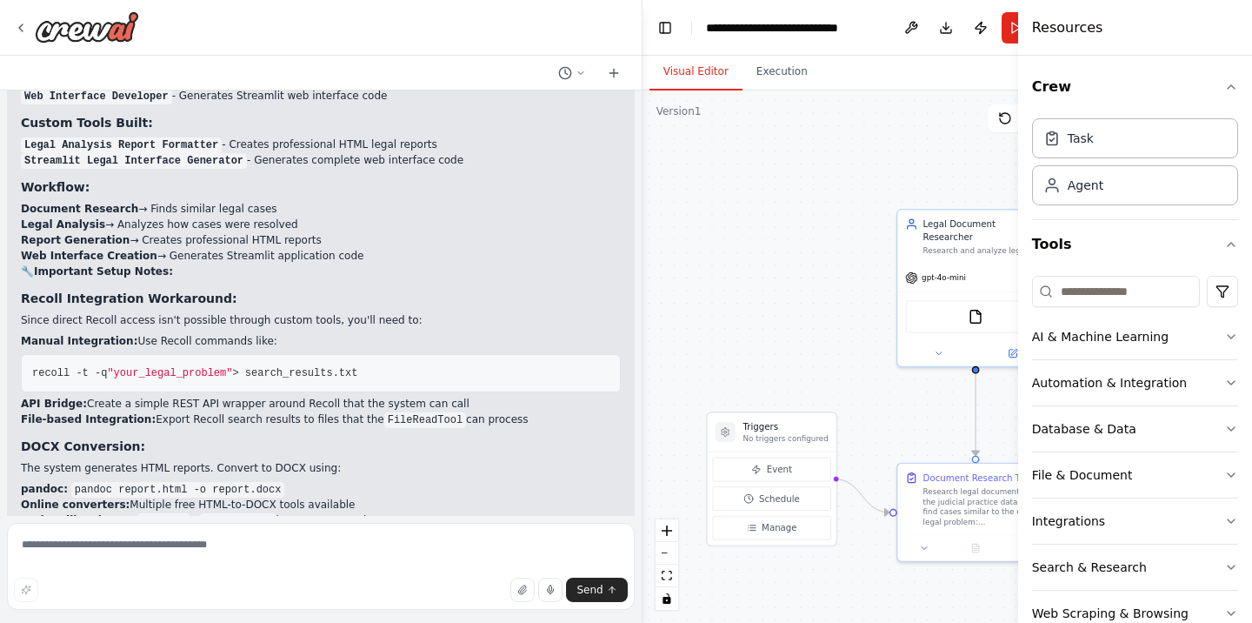
click at [472, 286] on div "Perfect! I've successfully created your Legal Document Analysis System automati…" at bounding box center [321, 292] width 628 height 701
click at [0, 622] on div at bounding box center [0, 623] width 0 height 0
click at [495, 460] on p "The system generates HTML reports. Convert to DOCX using:" at bounding box center [321, 468] width 600 height 16
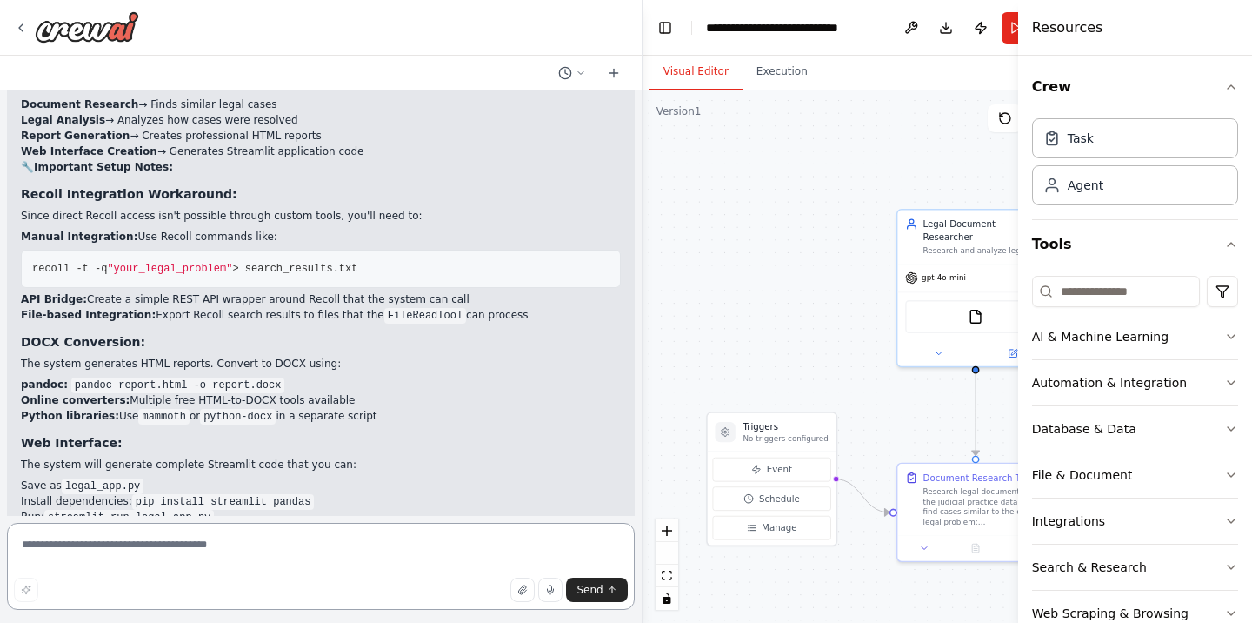
click at [197, 547] on textarea at bounding box center [321, 566] width 628 height 87
drag, startPoint x: 210, startPoint y: 484, endPoint x: 326, endPoint y: 485, distance: 115.7
click at [326, 603] on p "Would you like me to help you set up the Recoll integration bridge or make any …" at bounding box center [321, 618] width 600 height 31
copy p "Recoll integration bridge"
click at [124, 551] on textarea "**********" at bounding box center [321, 566] width 628 height 87
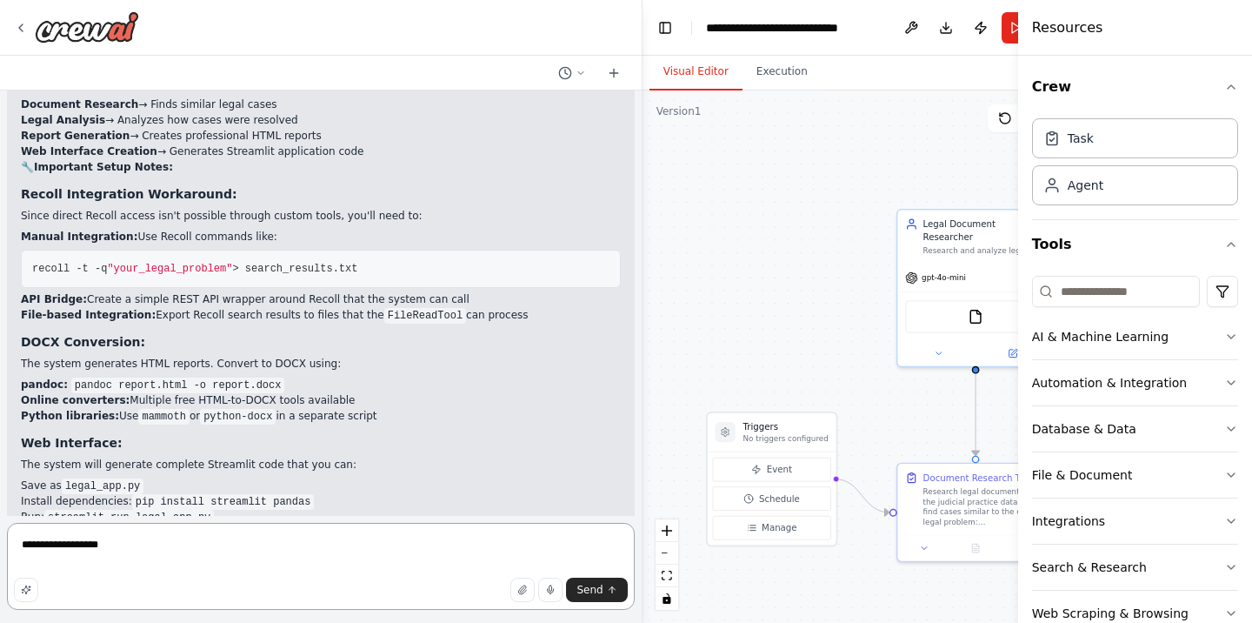
paste textarea "**********"
click at [96, 550] on textarea "**********" at bounding box center [321, 566] width 628 height 87
type textarea "**********"
click at [602, 590] on span "Send" at bounding box center [590, 590] width 26 height 14
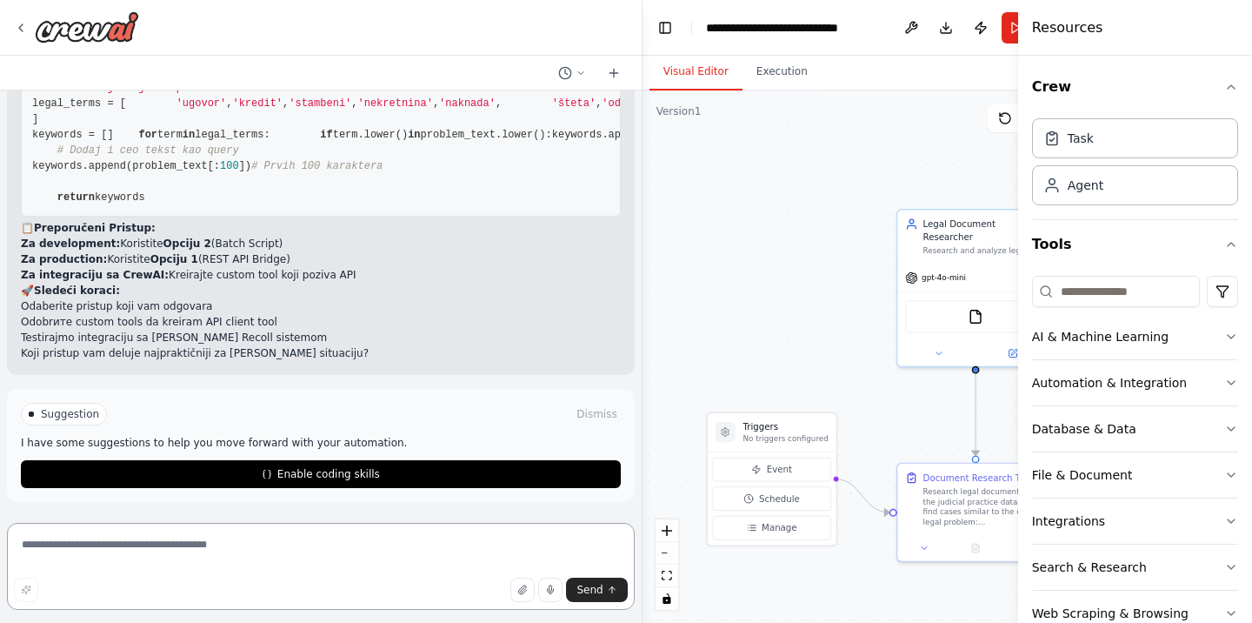
scroll to position [6733, 0]
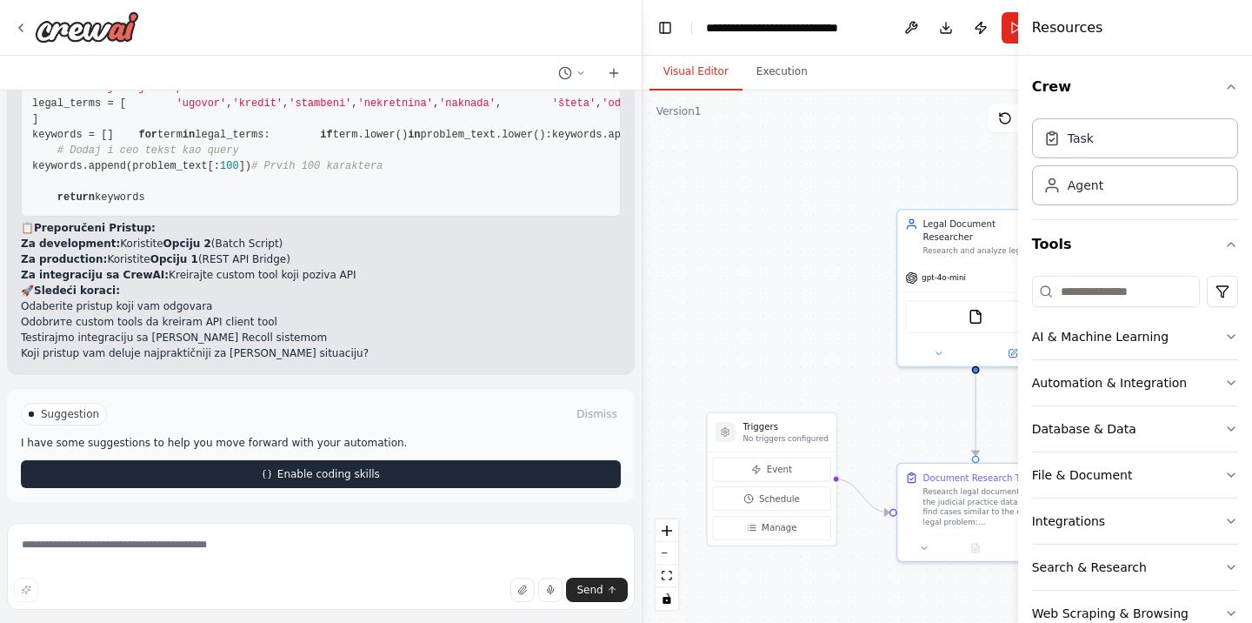
click at [389, 484] on button "Enable coding skills" at bounding box center [321, 474] width 600 height 28
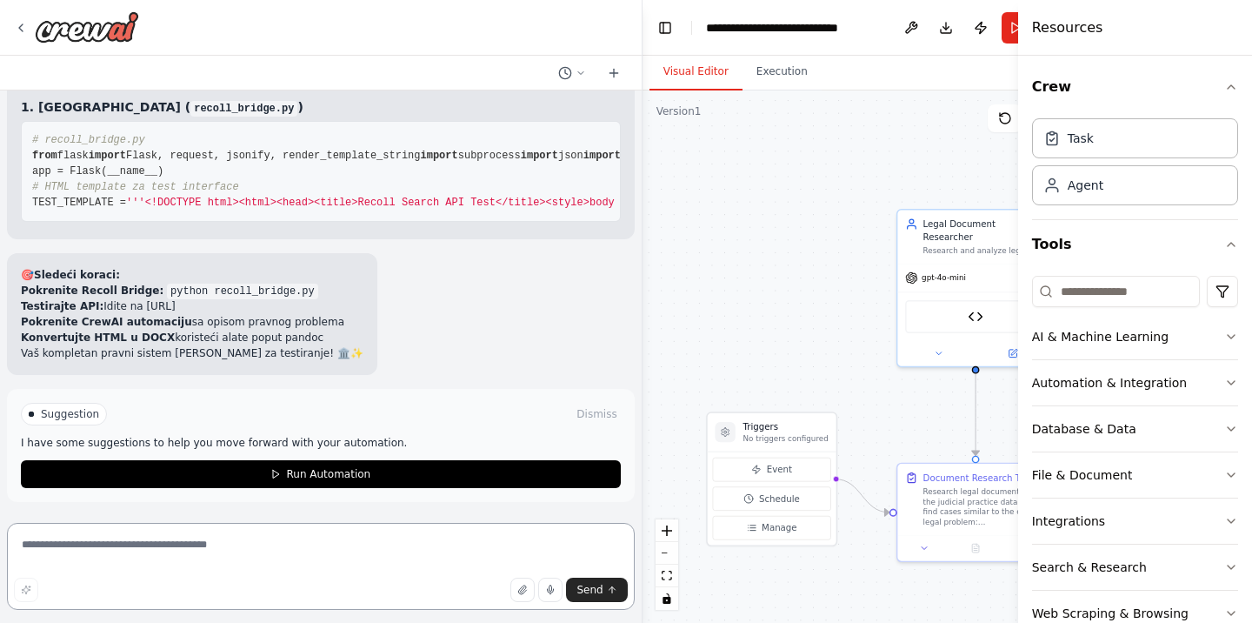
scroll to position [9861, 0]
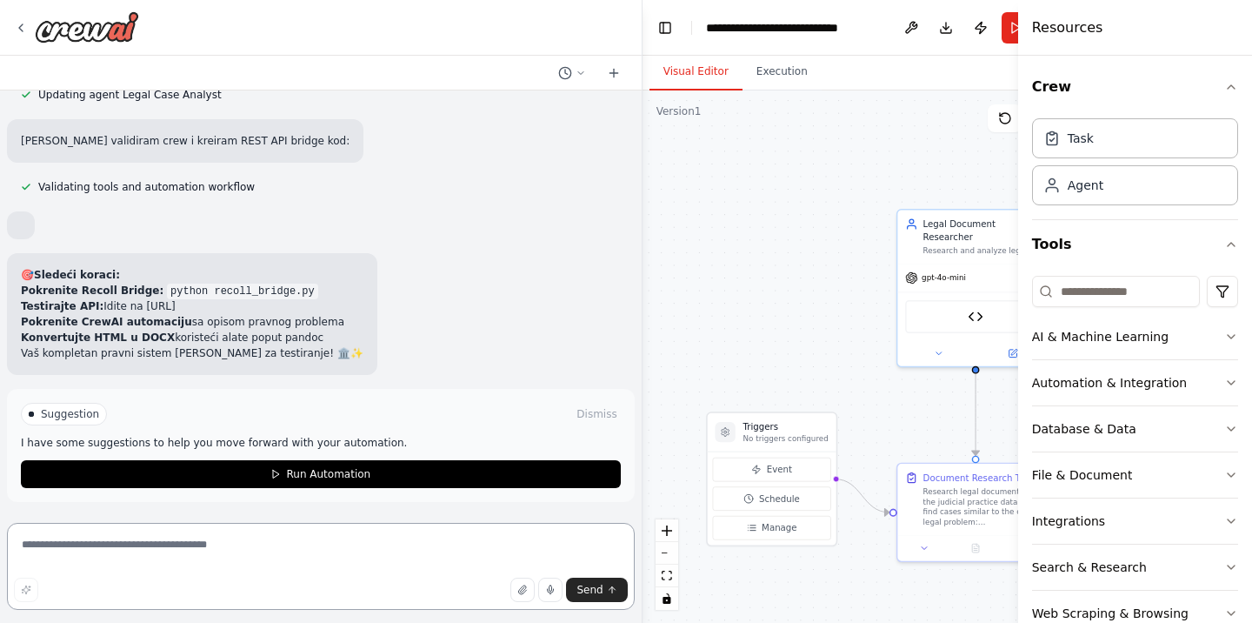
scroll to position [13385, 0]
click at [951, 30] on button "Download" at bounding box center [946, 27] width 28 height 31
